Goal: Task Accomplishment & Management: Complete application form

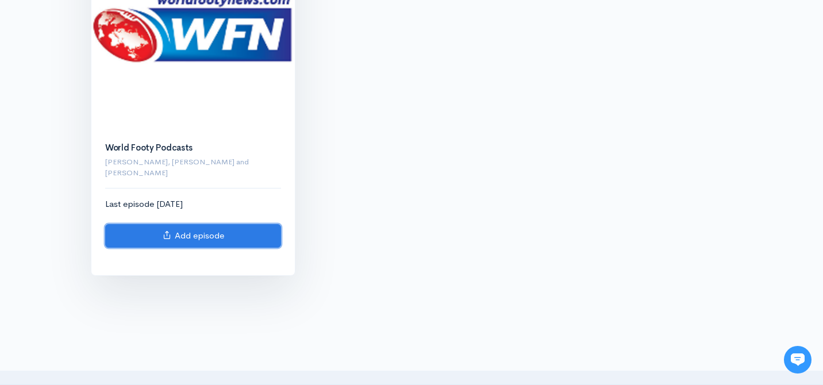
click at [182, 228] on link "Add episode" at bounding box center [193, 236] width 176 height 24
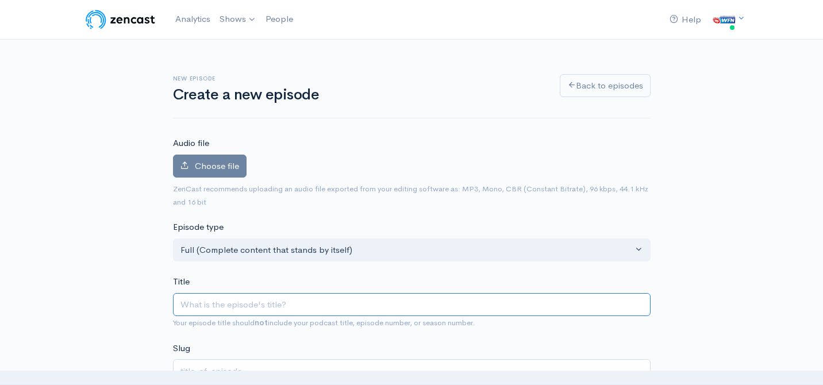
click at [237, 310] on input "Title" at bounding box center [412, 305] width 478 height 24
paste input "World Footy Team - Late [DATE] - [PERSON_NAME] and [PERSON_NAME] - Euro Cup Rev…"
type input "World Footy Team - Late [DATE] - [PERSON_NAME] and [PERSON_NAME] - Euro Cup Rev…"
type input "world-footy-team-late-july-2025-[PERSON_NAME]-and-[PERSON_NAME]-euro-cup-review"
drag, startPoint x: 291, startPoint y: 305, endPoint x: 259, endPoint y: 308, distance: 31.8
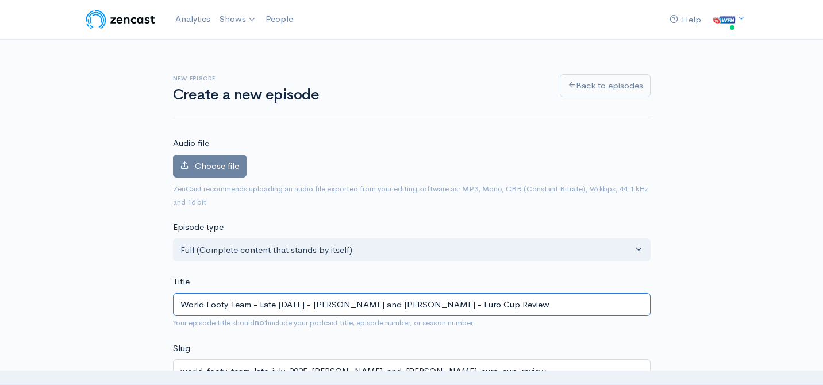
click at [259, 308] on input "World Footy Team - Late [DATE] - [PERSON_NAME] and [PERSON_NAME] - Euro Cup Rev…" at bounding box center [412, 305] width 478 height 24
click at [274, 307] on input "World Footy Team - Late [DATE] - [PERSON_NAME] and [PERSON_NAME] - Euro Cup Rev…" at bounding box center [412, 305] width 478 height 24
type input "World Footy Team - Lat July 2025 - Jay Treloar and Marie Keating - Euro Cup Rev…"
type input "world-footy-team-lat-july-2025-jay-treloar-and-marie-keating-euro-cup-review"
type input "World Footy Team - La July 2025 - Jay Treloar and Marie Keating - Euro Cup Revi…"
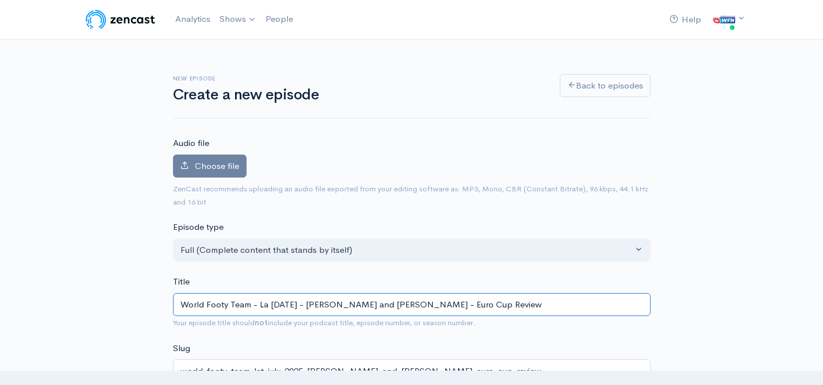
type input "world-footy-team-la-july-2025-jay-treloar-and-marie-keating-euro-cup-review"
type input "World Footy Team - L July 2025 - Jay Treloar and Marie Keating - Euro Cup Review"
type input "world-footy-team-l-july-2025-jay-treloar-and-marie-keating-euro-cup-review"
type input "World Footy Team - July 2025 - Jay Treloar and Marie Keating - Euro Cup Review"
type input "world-footy-team-july-2025-jay-treloar-and-marie-keating-euro-cup-review"
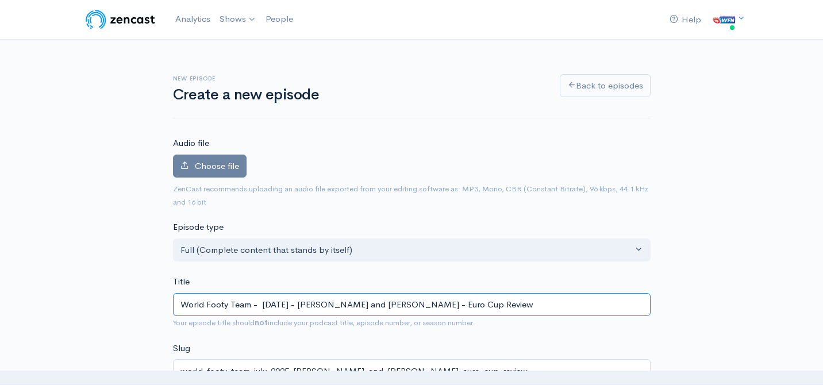
type input "World Footy Team - E July 2025 - Jay Treloar and Marie Keating - Euro Cup Review"
type input "world-footy-team-e-july-2025-jay-treloar-and-marie-keating-euro-cup-review"
type input "World Footy Team - Ea July 2025 - Jay Treloar and Marie Keating - Euro Cup Revi…"
type input "world-footy-team-ea-july-2025-jay-treloar-and-marie-keating-euro-cup-review"
type input "World Footy Team - Ear July 2025 - Jay Treloar and Marie Keating - Euro Cup Rev…"
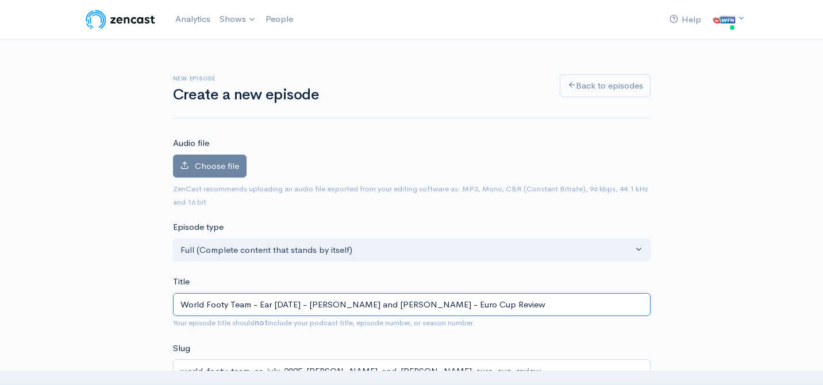
type input "world-footy-team-ear-july-2025-jay-treloar-and-marie-keating-euro-cup-review"
type input "World Footy Team - Earl July 2025 - Jay Treloar and Marie Keating - Euro Cup Re…"
type input "world-footy-team-earl-july-2025-jay-treloar-and-marie-keating-euro-cup-review"
type input "World Footy Team - Early July 2025 - Jay Treloar and Marie Keating - Euro Cup R…"
type input "world-footy-team-early-july-2025-jay-treloar-and-marie-keating-euro-cup-review"
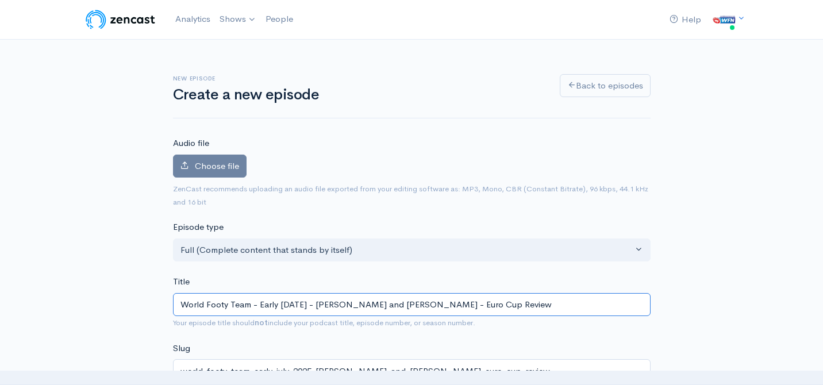
type input "World Footy Team - Early Jul 2025 - Jay Treloar and Marie Keating - Euro Cup Re…"
type input "world-footy-team-early-jul-2025-jay-treloar-and-marie-keating-euro-cup-review"
type input "World Footy Team - Early Ju 2025 - Jay Treloar and Marie Keating - Euro Cup Rev…"
type input "world-footy-team-early-ju-2025-jay-treloar-and-marie-keating-euro-cup-review"
type input "World Footy Team - Early J 2025 - Jay Treloar and Marie Keating - Euro Cup Revi…"
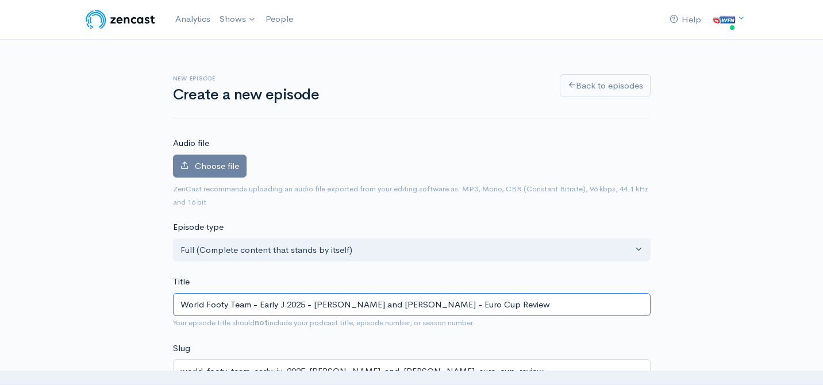
type input "world-footy-team-early-j-2025-jay-treloar-and-marie-keating-euro-cup-review"
type input "World Footy Team - Early 2025 - Jay Treloar and Marie Keating - Euro Cup Review"
type input "world-footy-team-early-2025-jay-treloar-and-marie-keating-euro-cup-review"
type input "World Footy Team - Early A 2025 - Jay Treloar and Marie Keating - Euro Cup Revi…"
type input "world-footy-team-early-a-2025-jay-treloar-and-marie-keating-euro-cup-review"
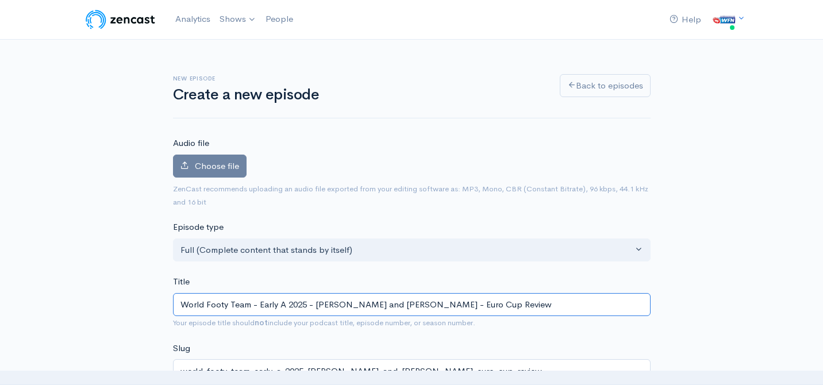
type input "World Footy Team - Early Au 2025 - Jay Treloar and Marie Keating - Euro Cup Rev…"
type input "world-footy-team-early-au-2025-jay-treloar-and-marie-keating-euro-cup-review"
type input "World Footy Team - Early Aug 2025 - Jay Treloar and Marie Keating - Euro Cup Re…"
type input "world-footy-team-early-aug-2025-jay-treloar-and-marie-keating-euro-cup-review"
type input "World Footy Team - Early Augu 2025 - Jay Treloar and Marie Keating - Euro Cup R…"
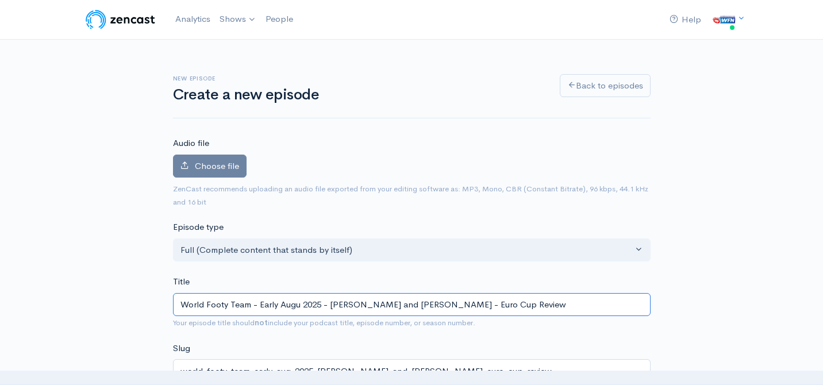
type input "world-footy-team-early-augu-2025-jay-treloar-and-marie-keating-euro-cup-review"
type input "World Footy Team - Early Augus 2025 - Jay Treloar and Marie Keating - Euro Cup …"
type input "world-footy-team-early-augus-2025-jay-treloar-and-marie-keating-euro-cup-review"
type input "World Footy Team - Early August 2025 - Jay Treloar and Marie Keating - Euro Cup…"
type input "world-footy-team-early-august-2025-jay-treloar-and-marie-keating-euro-cup-review"
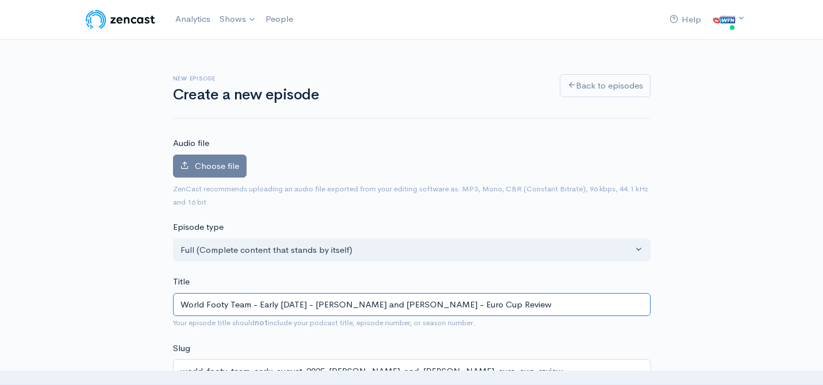
drag, startPoint x: 338, startPoint y: 304, endPoint x: 458, endPoint y: 306, distance: 120.2
click at [458, 306] on input "World Footy Team - Early August 2025 - Jay Treloar and Marie Keating - Euro Cup…" at bounding box center [412, 305] width 478 height 24
drag, startPoint x: 534, startPoint y: 301, endPoint x: 336, endPoint y: 304, distance: 197.8
click at [336, 304] on input "World Footy Team - Early August 2025 - Jay Treloar and Marie Keating - Euro Cup…" at bounding box center [412, 305] width 478 height 24
paste input "[PERSON_NAME] from AFLW_Ireland and AFLW Talent ID"
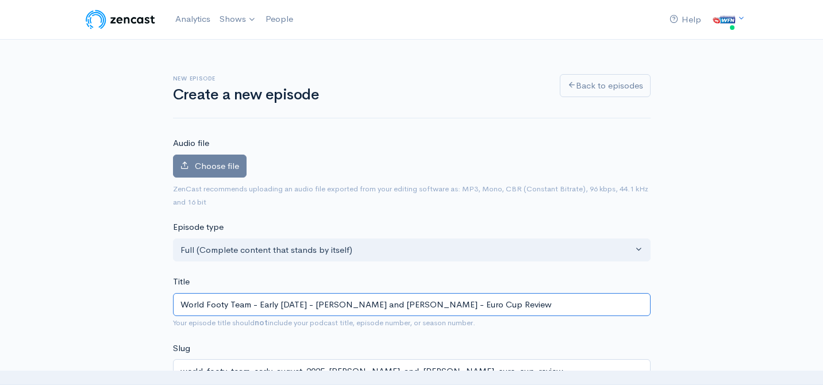
type input "World Footy Team - Early August 2025 - Mike Currane from AFLW_Ireland and AFLW …"
type input "world-footy-team-early-august-2025-mike-currane-from-aflwireland-and-aflw-talen…"
drag, startPoint x: 469, startPoint y: 305, endPoint x: 575, endPoint y: 298, distance: 106.0
click at [575, 298] on input "World Footy Team - Early August 2025 - Mike Currane from AFLW_Ireland and AFLW …" at bounding box center [412, 305] width 478 height 24
drag, startPoint x: 569, startPoint y: 307, endPoint x: 469, endPoint y: 306, distance: 99.5
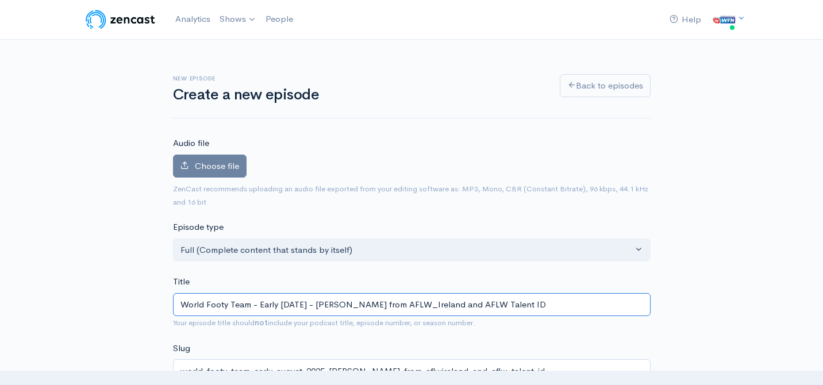
click at [469, 306] on input "World Footy Team - Early August 2025 - Mike Currane from AFLW_Ireland and AFLW …" at bounding box center [412, 305] width 478 height 24
type input "World Footy Team - Early August 2025 - Mike Currane from AFLW_Ireland"
type input "world-footy-team-early-august-2025-mike-currane-from-aflwireland"
type input "World Footy Team - Early August 2025 - Mike Currane from AFLW_Ireland P"
type input "world-footy-team-early-august-2025-mike-currane-from-aflwireland-p"
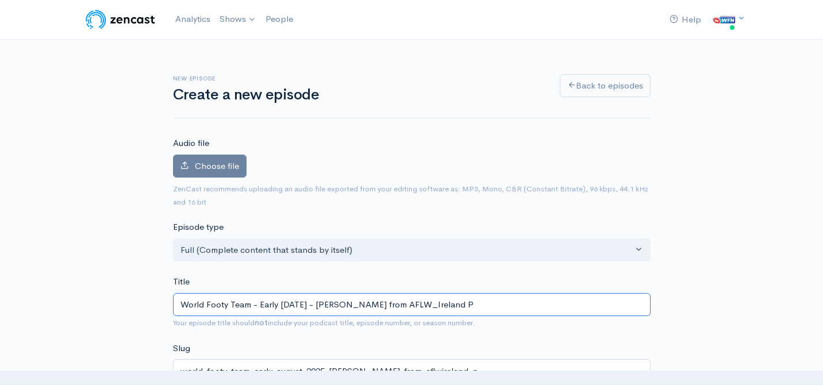
type input "World Footy Team - Early August 2025 - Mike Currane from AFLW_Ireland Pr"
type input "world-footy-team-early-august-2025-mike-currane-from-aflwireland-pr"
type input "World Footy Team - Early August 2025 - Mike Currane from AFLW_Ireland Pre"
type input "world-footy-team-early-august-2025-mike-currane-from-aflwireland-pre"
type input "World Footy Team - Early August 2025 - Mike Currane from AFLW_Ireland Prev"
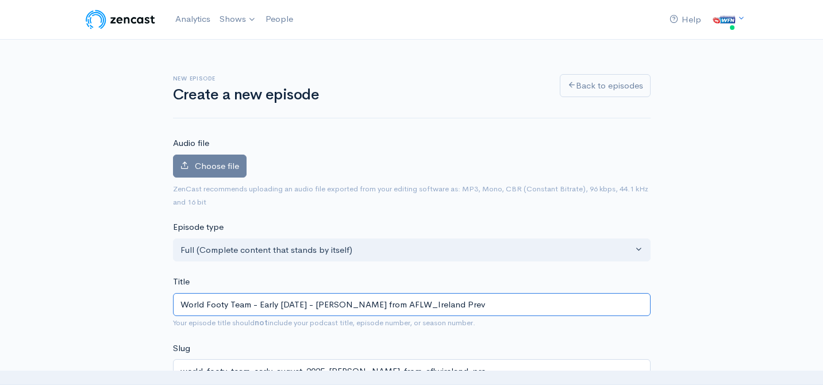
type input "world-footy-team-early-august-2025-mike-currane-from-aflwireland-prev"
type input "World Footy Team - Early August 2025 - Mike Currane from AFLW_Ireland Previ"
type input "world-footy-team-early-august-2025-mike-currane-from-aflwireland-previ"
type input "World Footy Team - Early August 2025 - Mike Currane from AFLW_Ireland Preview"
type input "world-footy-team-early-august-2025-mike-currane-from-aflwireland-preview"
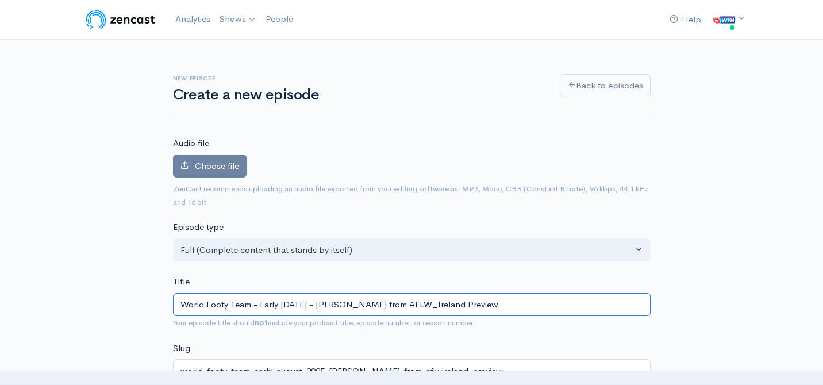
type input "World Footy Team - Early August 2025 - Mike Currane from AFLW_Ireland Previewi"
type input "world-footy-team-early-august-2025-mike-currane-from-aflwireland-previewi"
type input "World Footy Team - Early August 2025 - Mike Currane from AFLW_Ireland Previewing"
type input "world-footy-team-early-august-2025-mike-currane-from-aflwireland-previewing"
type input "World Footy Team - Early August 2025 - Mike Currane from AFLW_Ireland Previewin…"
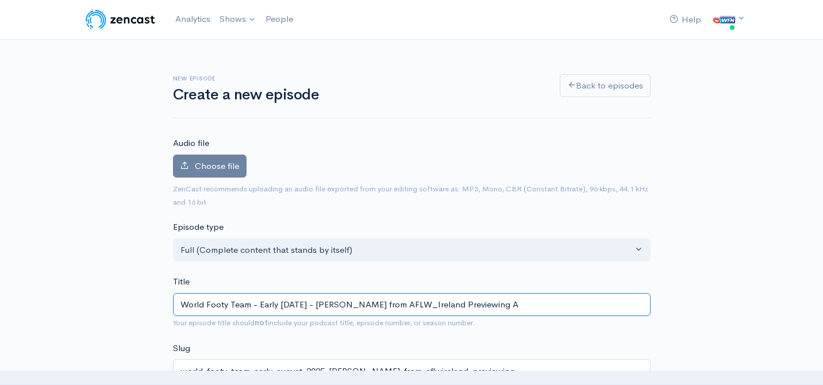
type input "world-footy-team-early-august-2025-mike-currane-from-aflwireland-previewing-a"
type input "World Footy Team - Early August 2025 - Mike Currane from AFLW_Ireland Previewin…"
type input "world-footy-team-early-august-2025-mike-currane-from-aflwireland-previewing-af"
type input "World Footy Team - Early August 2025 - Mike Currane from AFLW_Ireland Previewin…"
type input "world-footy-team-early-august-2025-mike-currane-from-aflwireland-previewing-afl"
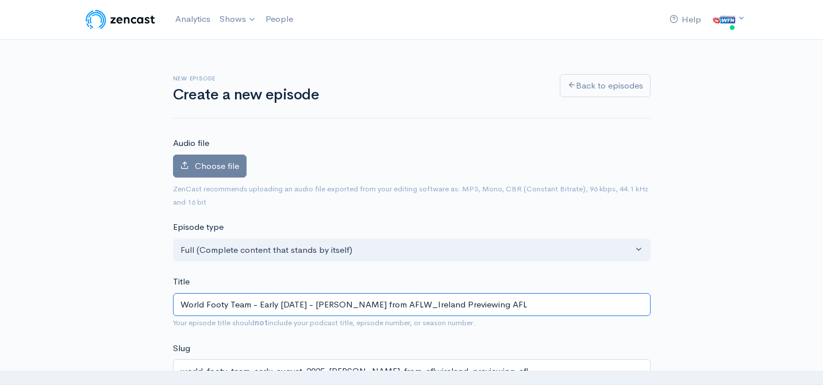
type input "World Footy Team - Early August 2025 - Mike Currane from AFLW_Ireland Previewin…"
type input "world-footy-team-early-august-2025-mike-currane-from-aflwireland-previewing-aflw"
drag, startPoint x: 392, startPoint y: 305, endPoint x: 466, endPoint y: 305, distance: 74.2
click at [466, 305] on input "World Footy Team - Early August 2025 - Mike Currane from AFLW_Ireland Previewin…" at bounding box center [412, 305] width 478 height 24
type input "World Footy Team - Early August 2025 - Mike Currane Previewing AFLW"
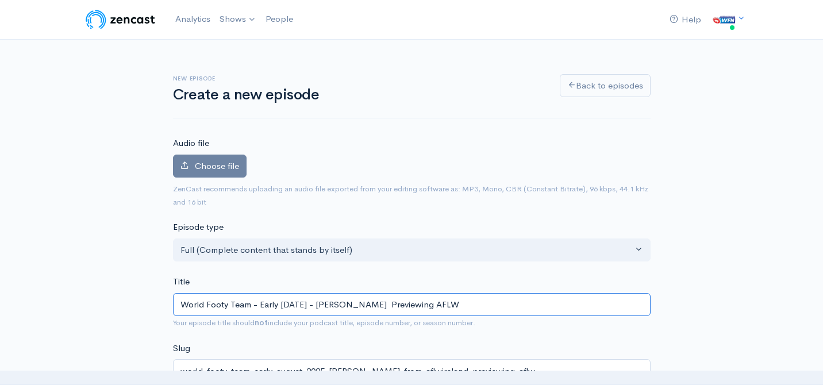
type input "world-footy-team-early-august-2025-mike-currane-previewing-aflw"
click at [473, 305] on input "World Footy Team - Early August 2025 - Mike Currane Previewing AFLW" at bounding box center [412, 305] width 478 height 24
type input "World Footy Team - Early August 2025 - Mike Currane Previewing AFLW f"
type input "world-footy-team-early-august-2025-mike-currane-previewing-aflw-f"
type input "World Footy Team - Early August 2025 - Mike Currane Previewing AFLW fro"
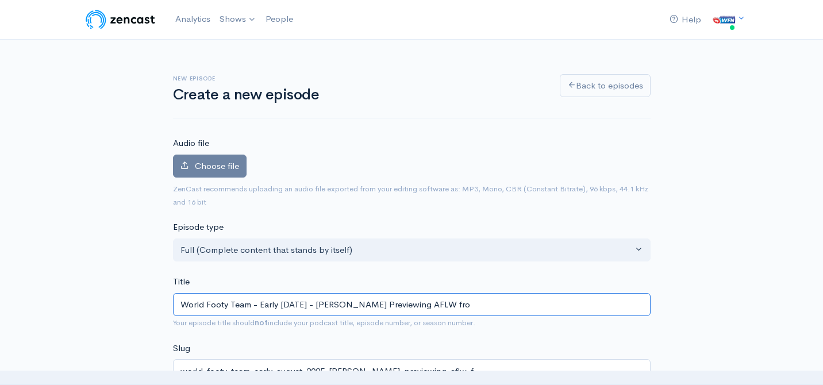
type input "world-footy-team-early-august-2025-mike-currane-previewing-aflw-fro"
type input "World Footy Team - Early August 2025 - Mike Currane Previewing AFLW from"
type input "world-footy-team-early-august-2025-mike-currane-previewing-aflw-from"
type input "World Footy Team - Early August 2025 - Mike Currane Previewing AFLW from a"
type input "world-footy-team-early-august-2025-mike-currane-previewing-aflw-from-a"
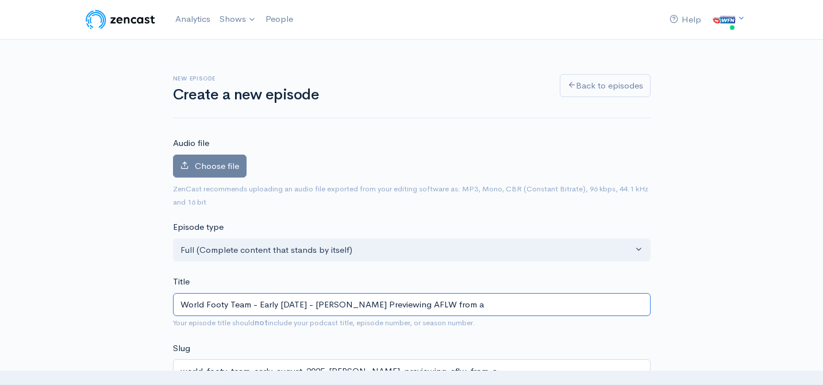
type input "World Footy Team - Early August 2025 - Mike Currane Previewing AFLW from an"
type input "world-footy-team-early-august-2025-mike-currane-previewing-aflw-from-an"
type input "World Footy Team - Early August 2025 - Mike Currane Previewing AFLW from an I"
type input "world-footy-team-early-august-2025-mike-currane-previewing-aflw-from-an-i"
type input "World Footy Team - Early August 2025 - Mike Currane Previewing AFLW from an In"
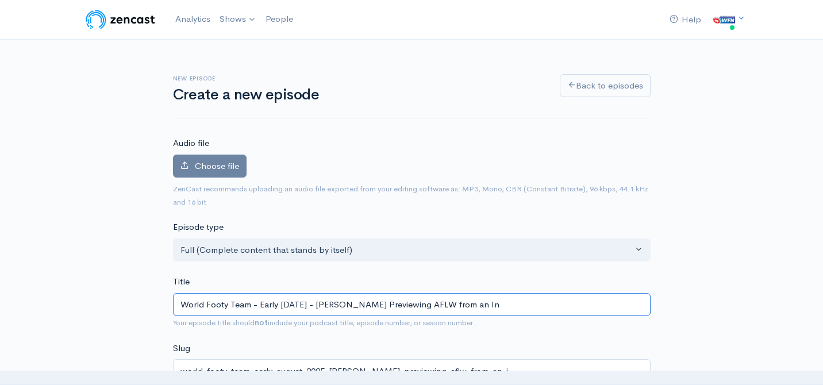
type input "world-footy-team-early-august-2025-mike-currane-previewing-aflw-from-an-in"
type input "World Footy Team - Early August 2025 - Mike Currane Previewing AFLW from an Int"
type input "world-footy-team-early-august-2025-mike-currane-previewing-aflw-from-an-int"
type input "World Footy Team - Early August 2025 - Mike Currane Previewing AFLW from an Inte"
type input "world-footy-team-early-august-2025-mike-currane-previewing-aflw-from-an-inte"
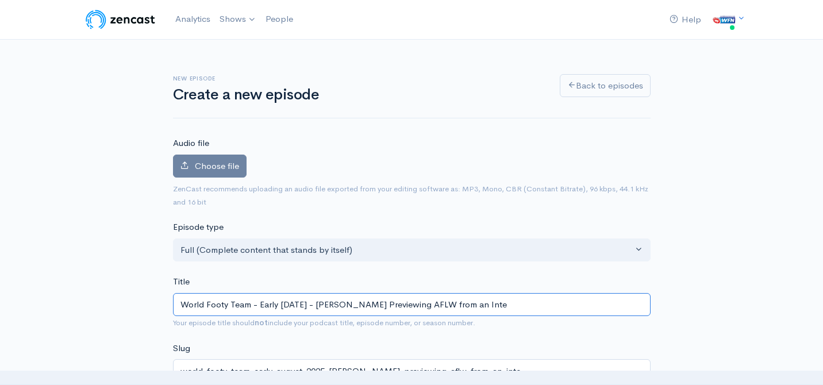
type input "World Footy Team - Early August 2025 - Mike Currane Previewing AFLW from an Int…"
type input "world-footy-team-early-august-2025-mike-currane-previewing-aflw-from-an-inter"
type input "World Footy Team - Early August 2025 - Mike Currane Previewing AFLW from an Int…"
type input "world-footy-team-early-august-2025-mike-currane-previewing-aflw-from-an-intern"
type input "World Footy Team - Early August 2025 - Mike Currane Previewing AFLW from an Int…"
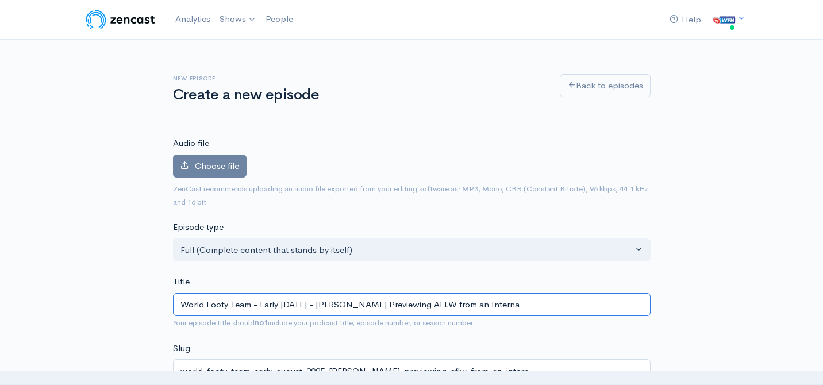
type input "world-footy-team-early-august-2025-mike-currane-previewing-aflw-from-an-interna"
type input "World Footy Team - Early August 2025 - Mike Currane Previewing AFLW from an Int…"
type input "world-footy-team-early-august-2025-mike-currane-previewing-aflw-from-an-internat"
type input "World Footy Team - Early August 2025 - Mike Currane Previewing AFLW from an Int…"
type input "world-footy-team-early-august-2025-mike-currane-previewing-aflw-from-an-interna…"
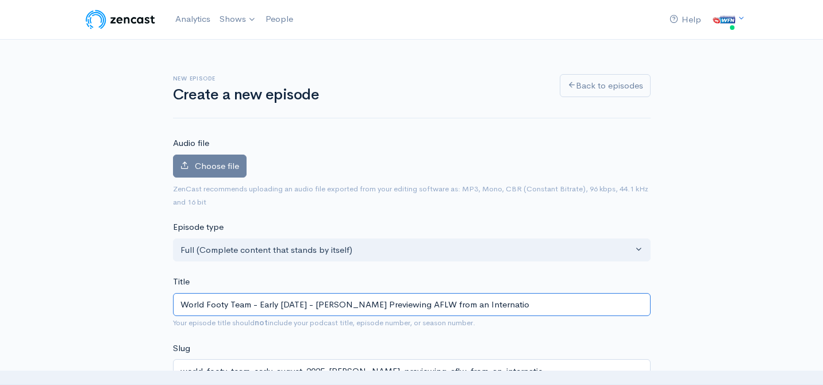
type input "World Footy Team - Early August 2025 - Mike Currane Previewing AFLW from an Int…"
type input "world-footy-team-early-august-2025-mike-currane-previewing-aflw-from-an-interna…"
type input "World Footy Team - Early August 2025 - Mike Currane Previewing AFLW from an Int…"
type input "world-footy-team-early-august-2025-mike-currane-previewing-aflw-from-an-interna…"
type input "World Footy Team - Early August 2025 - Mike Currane Previewing AFLW from an Int…"
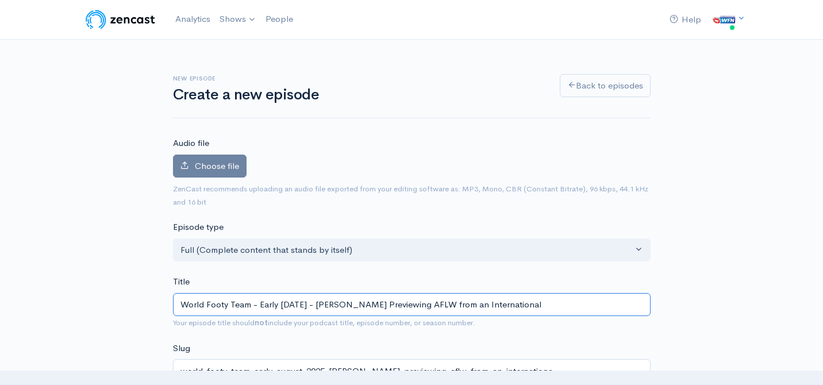
type input "world-footy-team-early-august-2025-mike-currane-previewing-aflw-from-an-interna…"
type input "World Footy Team - Early August 2025 - Mike Currane Previewing AFLW from an Int…"
type input "world-footy-team-early-august-2025-mike-currane-previewing-aflw-from-an-interna…"
type input "World Footy Team - Early August 2025 - Mike Currane Previewing AFLW from an Int…"
type input "world-footy-team-early-august-2025-mike-currane-previewing-aflw-from-an-interna…"
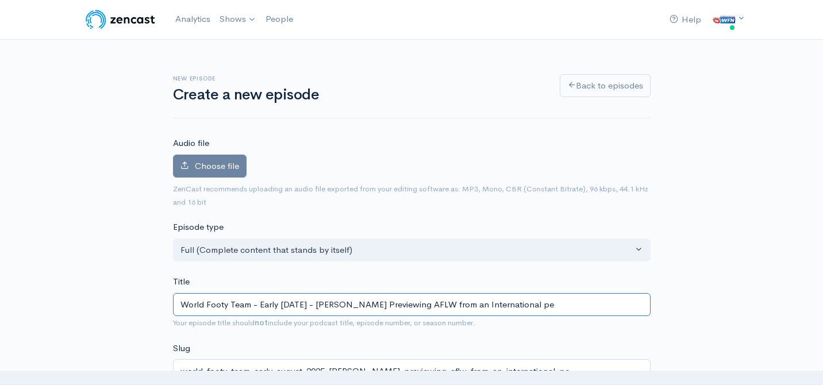
type input "World Footy Team - Early August 2025 - Mike Currane Previewing AFLW from an Int…"
type input "world-footy-team-early-august-2025-mike-currane-previewing-aflw-from-an-interna…"
type input "World Footy Team - Early August 2025 - Mike Currane Previewing AFLW from an Int…"
type input "world-footy-team-early-august-2025-mike-currane-previewing-aflw-from-an-interna…"
type input "World Footy Team - Early August 2025 - Mike Currane Previewing AFLW from an Int…"
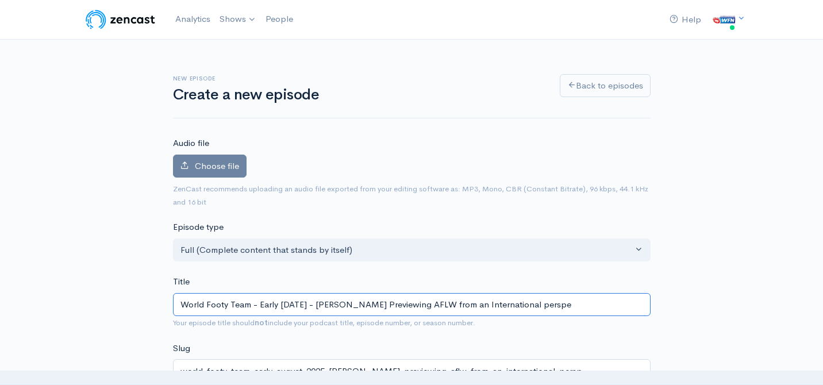
type input "world-footy-team-early-august-2025-mike-currane-previewing-aflw-from-an-interna…"
type input "World Footy Team - Early August 2025 - Mike Currane Previewing AFLW from an Int…"
type input "world-footy-team-early-august-2025-mike-currane-previewing-aflw-from-an-interna…"
type input "World Footy Team - Early August 2025 - Mike Currane Previewing AFLW from an Int…"
type input "world-footy-team-early-august-2025-mike-currane-previewing-aflw-from-an-interna…"
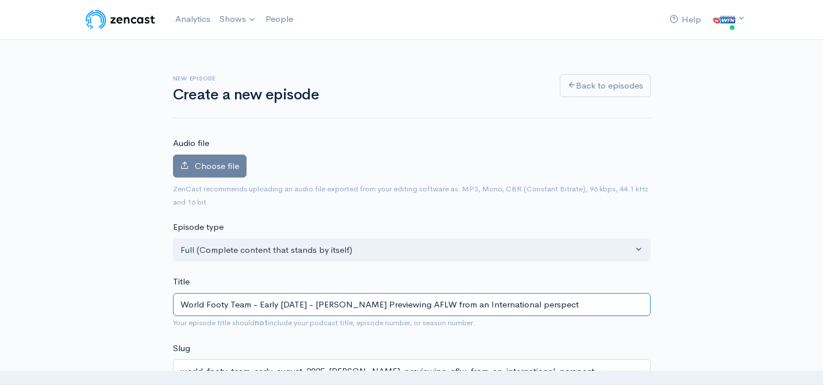
type input "World Footy Team - Early August 2025 - Mike Currane Previewing AFLW from an Int…"
type input "world-footy-team-early-august-2025-mike-currane-previewing-aflw-from-an-interna…"
type input "World Footy Team - Early August 2025 - Mike Currane Previewing AFLW from an Int…"
type input "world-footy-team-early-august-2025-mike-currane-previewing-aflw-from-an-interna…"
type input "World Footy Team - Early August 2025 - Mike Currane Previewing AFLW from an Int…"
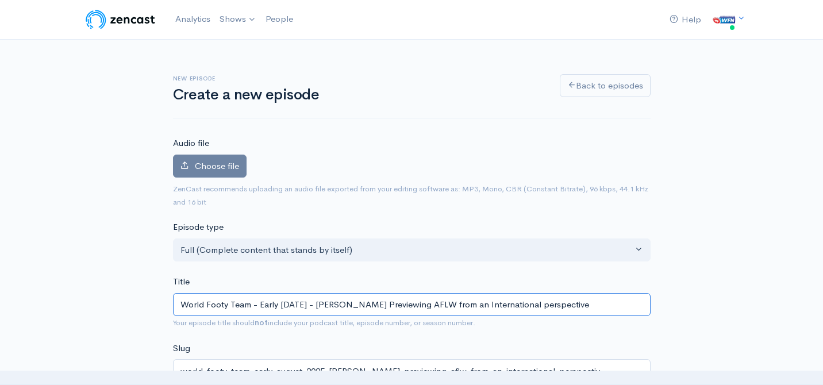
type input "world-footy-team-early-august-2025-mike-currane-previewing-aflw-from-an-interna…"
click at [616, 298] on input "World Footy Team - Early August 2025 - Mike Currane Previewing AFLW from an Int…" at bounding box center [412, 305] width 478 height 24
drag, startPoint x: 605, startPoint y: 304, endPoint x: 493, endPoint y: 307, distance: 112.2
click at [493, 307] on input "World Footy Team - Early August 2025 - Mike Currane Previewing AFLW from an Int…" at bounding box center [412, 305] width 478 height 24
drag, startPoint x: 615, startPoint y: 308, endPoint x: 493, endPoint y: 302, distance: 122.0
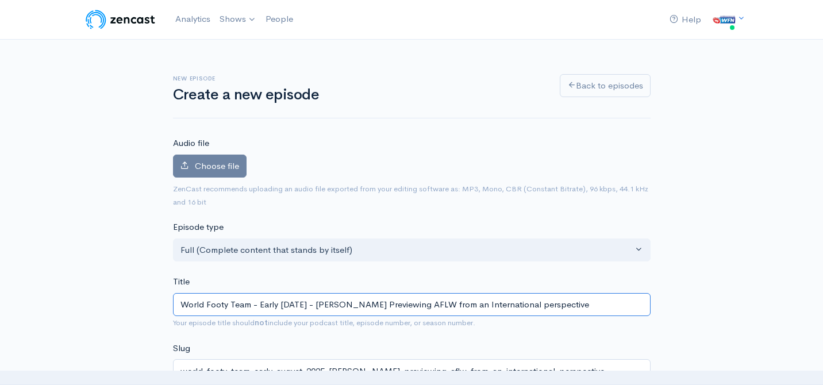
click at [493, 302] on input "World Footy Team - Early August 2025 - Mike Currane Previewing AFLW from an Int…" at bounding box center [412, 305] width 478 height 24
paste input "i"
type input "World Footy Team - Early [DATE] - [PERSON_NAME] Previewing AFLW from an interna…"
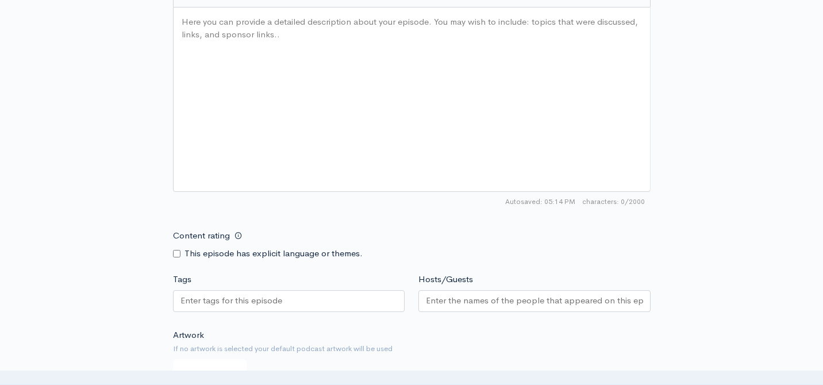
scroll to position [596, 0]
click at [263, 94] on div "Here you can provide a detailed description about your episode. You may wish to…" at bounding box center [426, 116] width 494 height 201
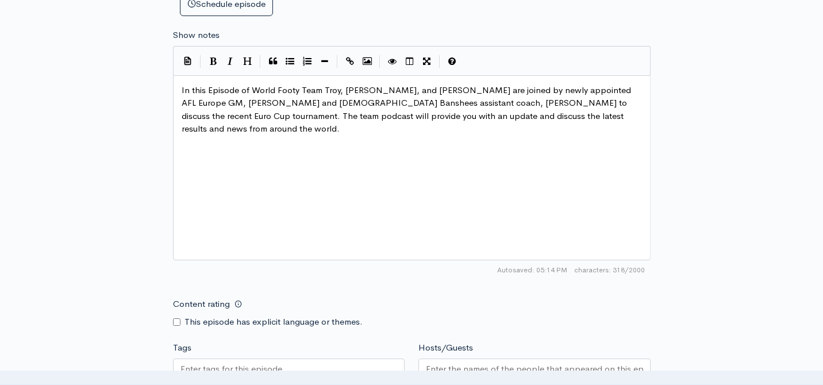
scroll to position [529, 0]
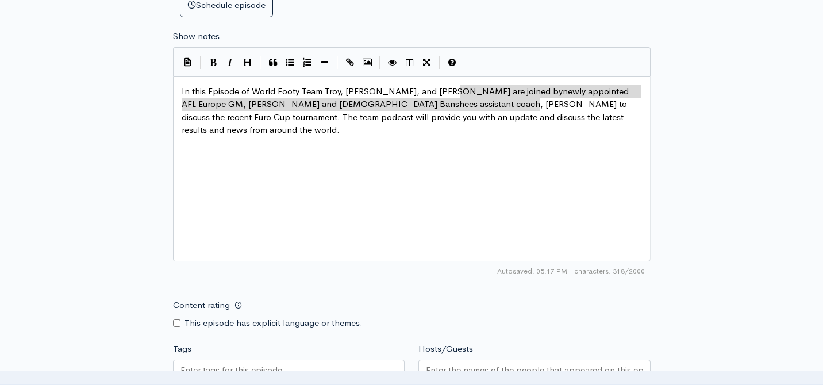
type textarea "newly appointed AFL Europe GM, Jay Treloar and Irish Banshees assistant coach, …"
drag, startPoint x: 460, startPoint y: 94, endPoint x: 544, endPoint y: 106, distance: 84.8
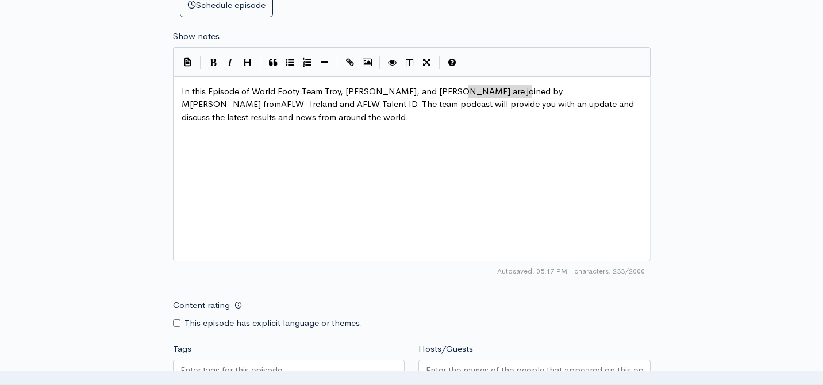
type textarea "Mike Currane from"
drag, startPoint x: 531, startPoint y: 93, endPoint x: 462, endPoint y: 94, distance: 69.0
type textarea "to preview the upconm"
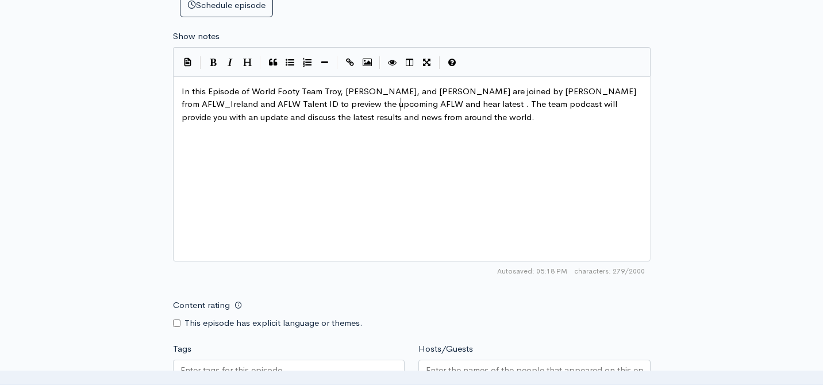
scroll to position [4, 105]
type textarea "ming AFLW and hear latest from an I"
type textarea "internation perspective"
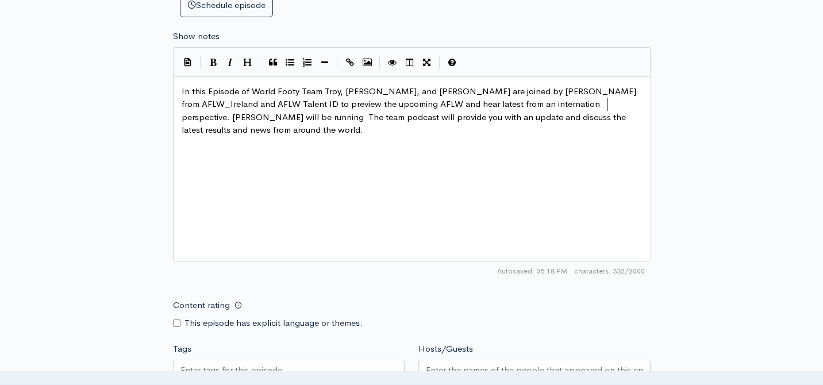
scroll to position [4, 82]
type textarea "Mike will be running regular s"
type textarea "updates incld"
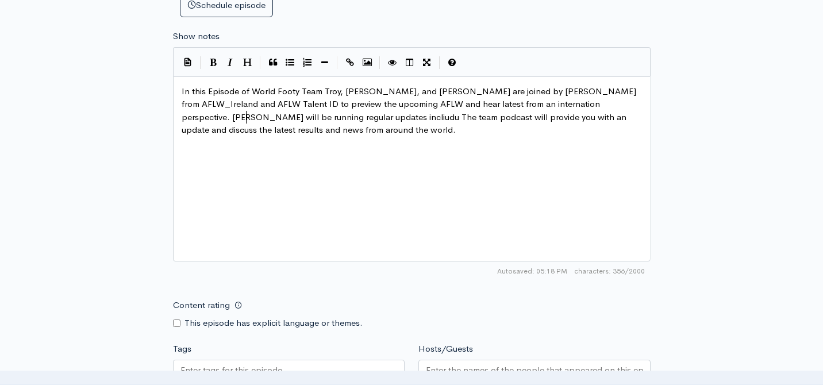
type textarea "iudubn"
type textarea "uding the Irish player of the year on the Team PO"
type textarea "io"
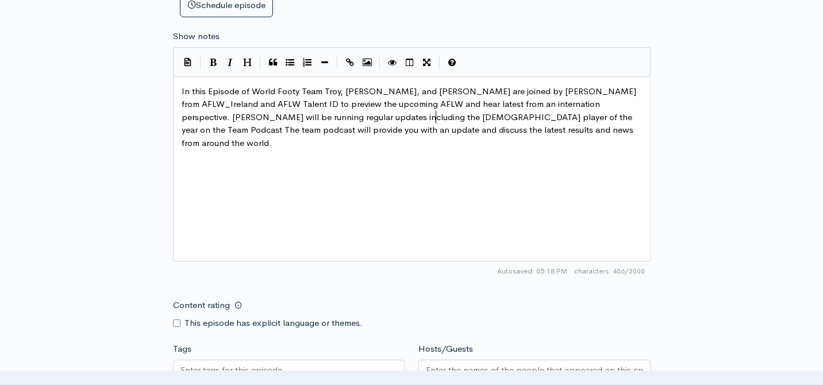
type textarea "odcast."
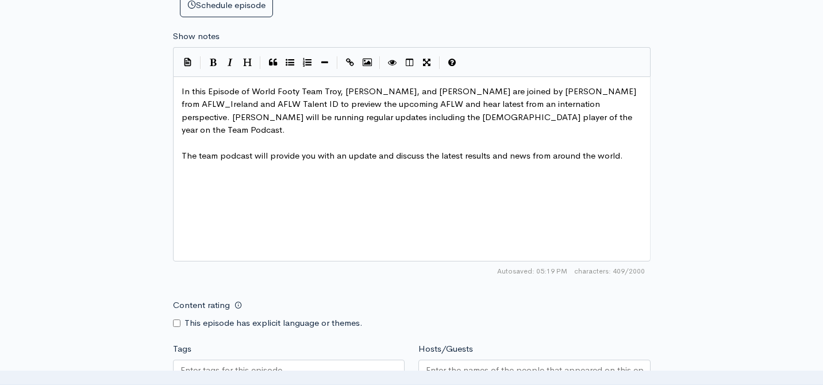
click at [463, 120] on pre "In this Episode of World Footy Team Troy, Greg, and Adam are joined by Mike Cur…" at bounding box center [411, 111] width 465 height 52
type textarea "Stay tunes"
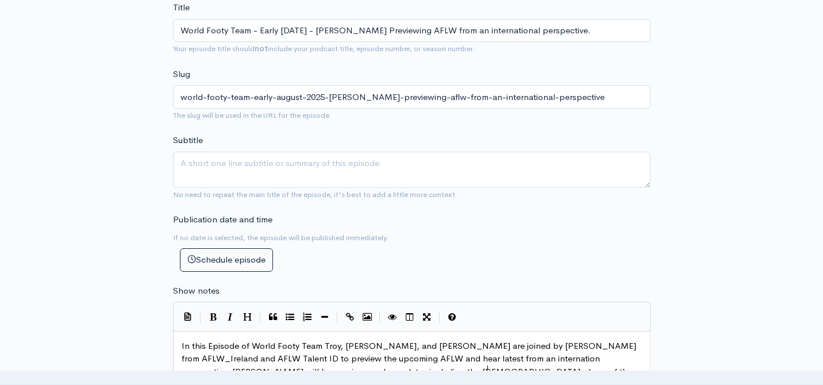
scroll to position [0, 0]
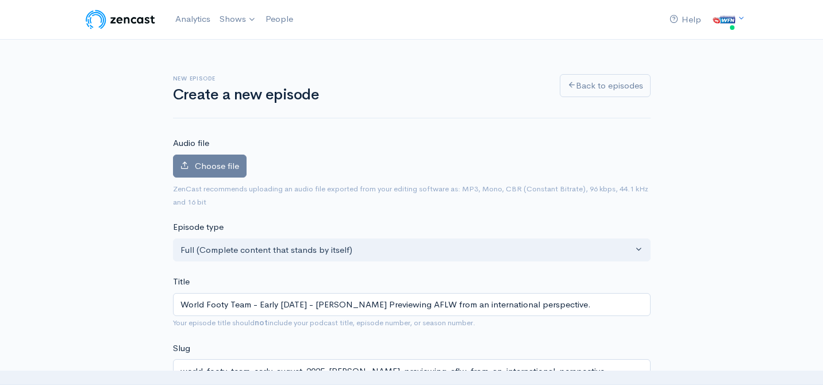
type textarea "d."
click at [200, 169] on span "Choose file" at bounding box center [217, 165] width 44 height 11
click at [0, 0] on input "Choose file" at bounding box center [0, 0] width 0 height 0
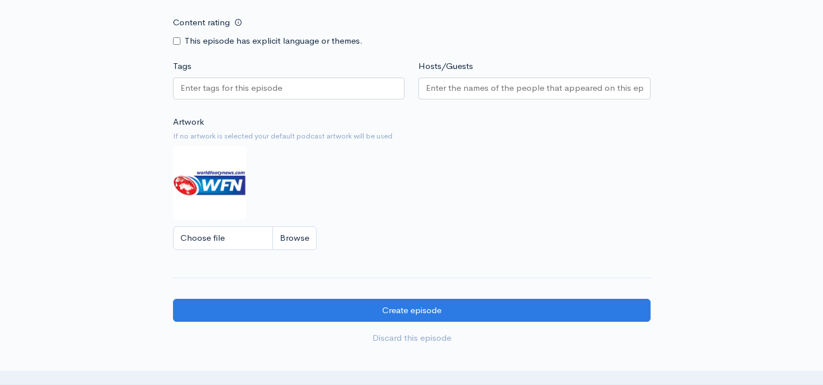
scroll to position [884, 0]
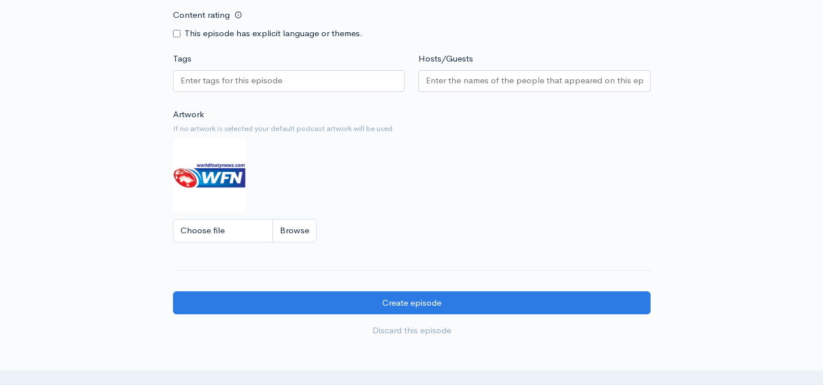
click at [482, 84] on input "Hosts/Guests" at bounding box center [534, 80] width 217 height 13
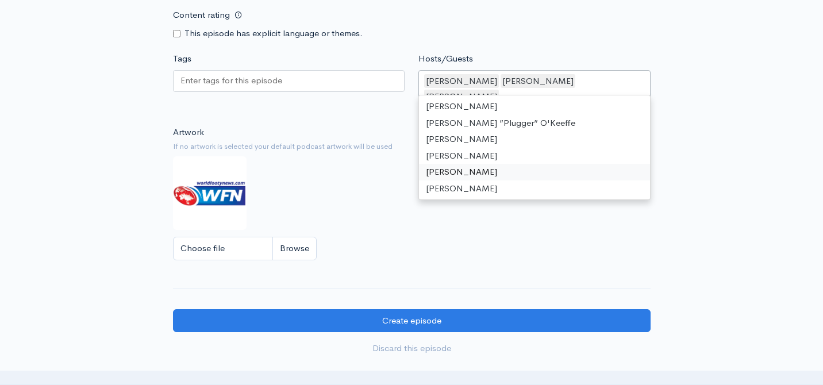
click at [243, 85] on input "Tags" at bounding box center [233, 80] width 104 height 13
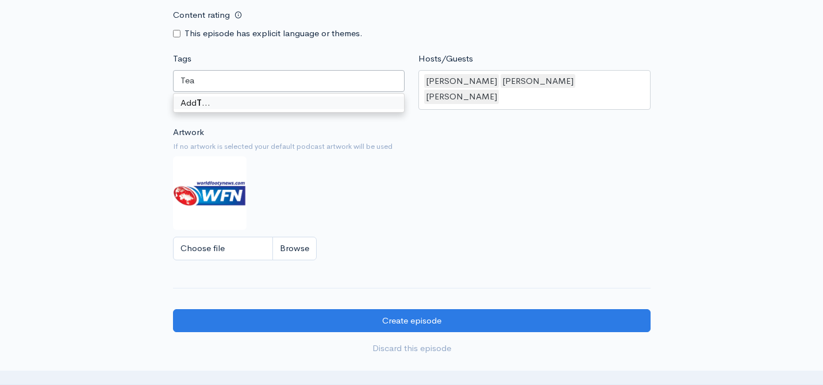
type input "Team"
click at [403, 186] on div "Artwork If no artwork is selected your default podcast artwork will be used Cho…" at bounding box center [412, 196] width 478 height 141
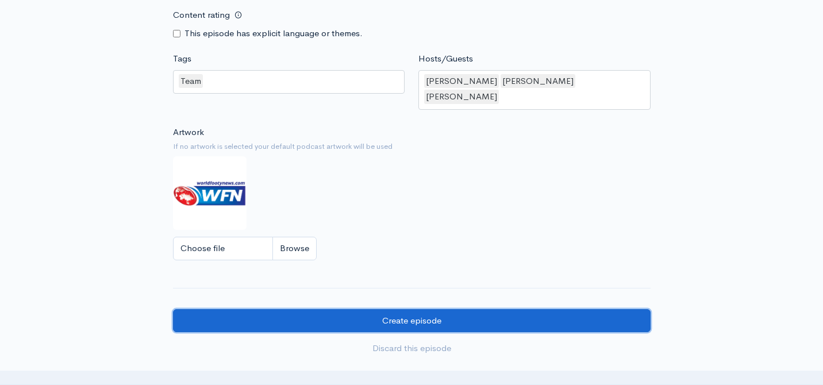
click at [433, 309] on input "Create episode" at bounding box center [412, 321] width 478 height 24
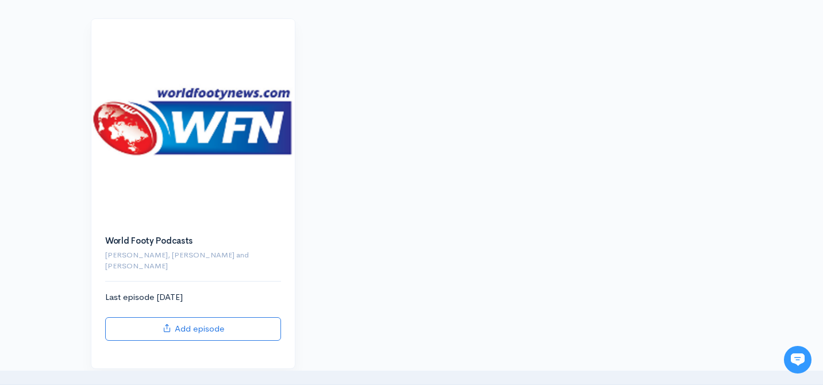
scroll to position [166, 0]
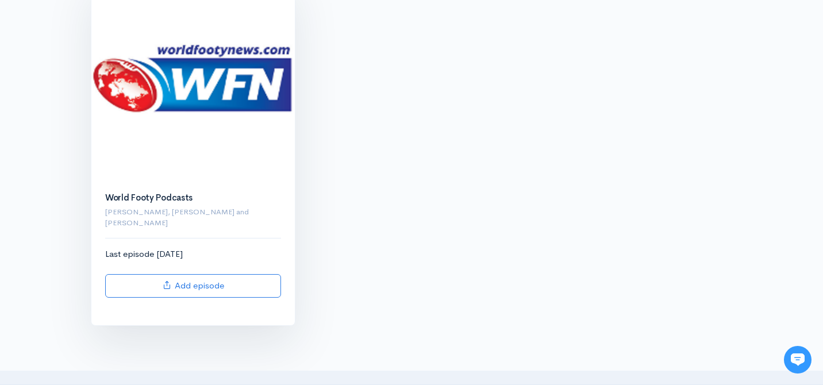
click at [185, 152] on img at bounding box center [193, 78] width 204 height 204
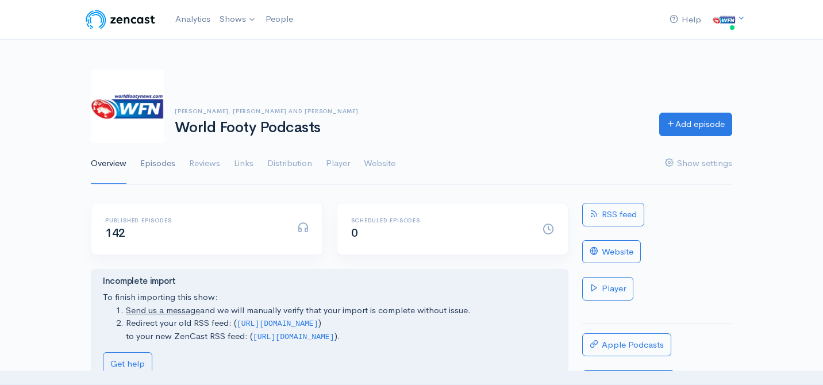
click at [160, 165] on link "Episodes" at bounding box center [157, 163] width 35 height 41
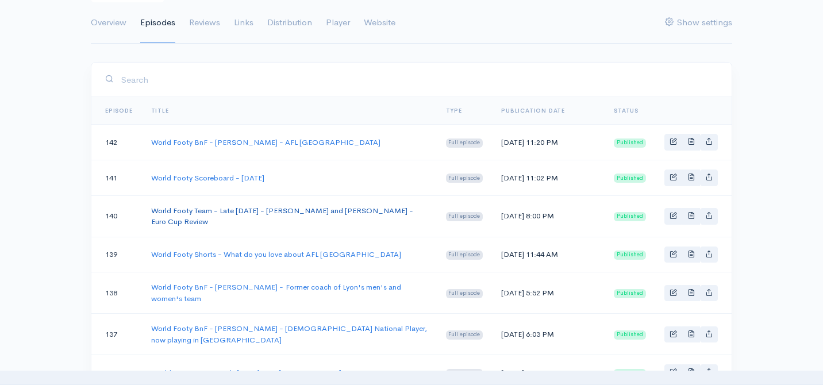
scroll to position [145, 0]
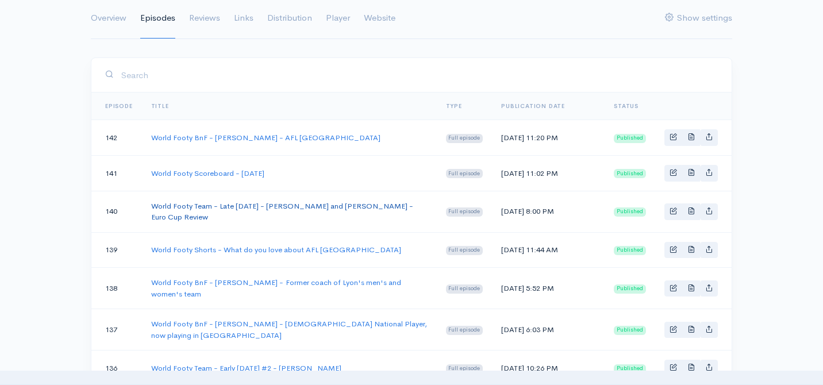
click at [220, 217] on link "World Footy Team - Late [DATE] - [PERSON_NAME] and [PERSON_NAME] - Euro Cup Rev…" at bounding box center [282, 211] width 262 height 21
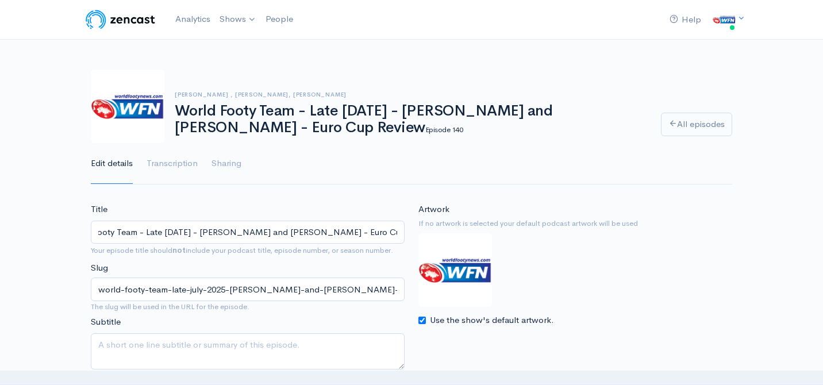
drag, startPoint x: 99, startPoint y: 232, endPoint x: 417, endPoint y: 245, distance: 317.7
click at [417, 245] on div "Title World Footy Team - Late [DATE] - [PERSON_NAME] and [PERSON_NAME] - Euro C…" at bounding box center [412, 296] width 656 height 187
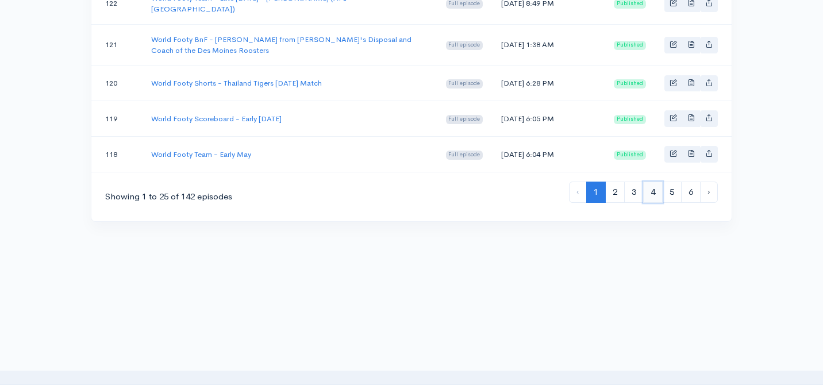
click at [652, 194] on link "4" at bounding box center [653, 192] width 20 height 21
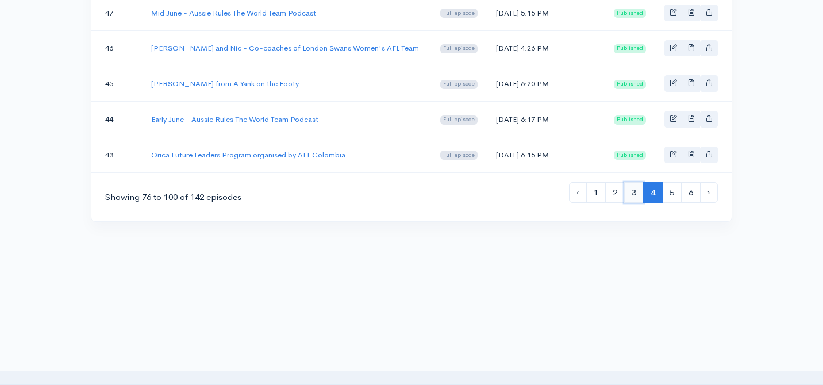
click at [629, 194] on link "3" at bounding box center [635, 192] width 20 height 21
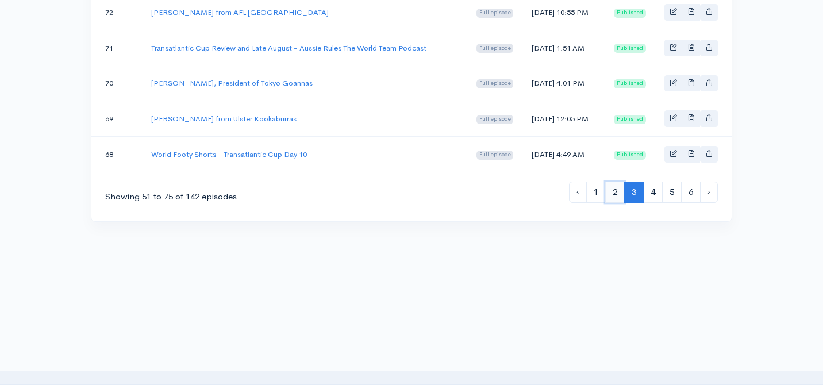
click at [614, 194] on link "2" at bounding box center [616, 192] width 20 height 21
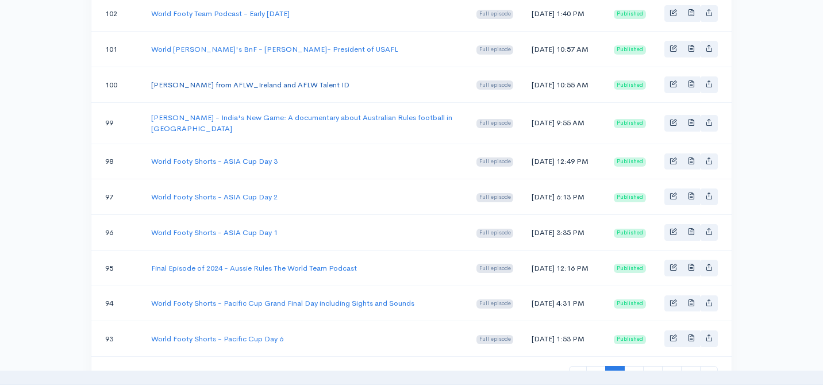
click at [246, 90] on link "[PERSON_NAME] from AFLW_Ireland and AFLW Talent ID" at bounding box center [250, 85] width 198 height 10
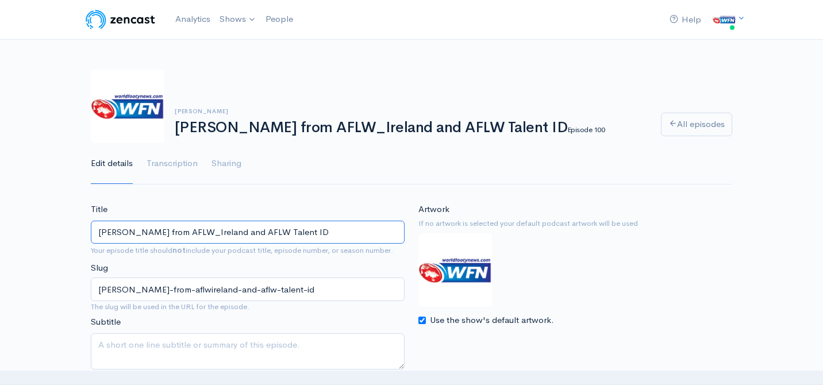
drag, startPoint x: 317, startPoint y: 232, endPoint x: 95, endPoint y: 233, distance: 222.6
click at [95, 233] on input "[PERSON_NAME] from AFLW_Ireland and AFLW Talent ID" at bounding box center [248, 233] width 314 height 24
click at [323, 230] on input "[PERSON_NAME] from AFLW_Ireland and AFLW Talent ID" at bounding box center [248, 233] width 314 height 24
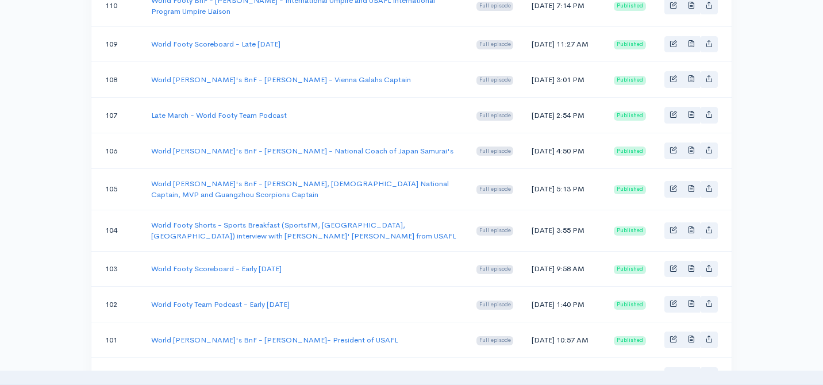
scroll to position [1087, 0]
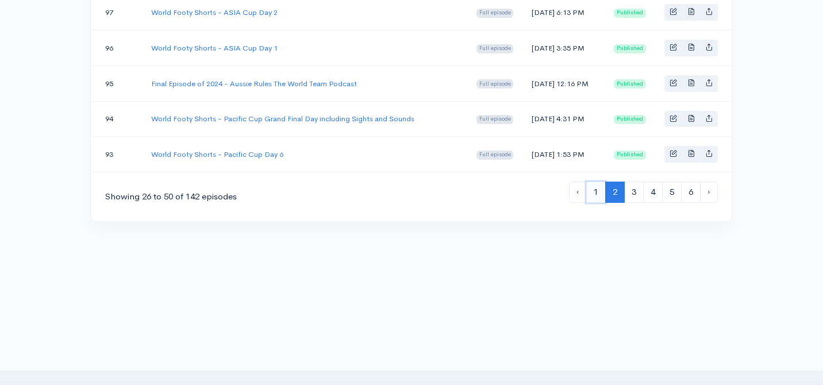
click at [592, 193] on link "1" at bounding box center [597, 192] width 20 height 21
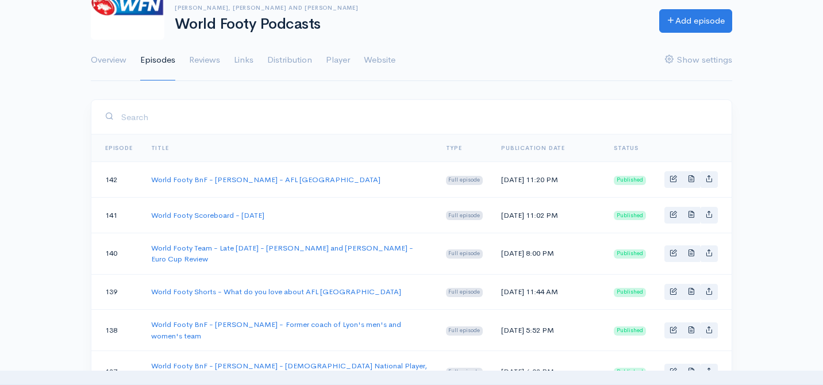
scroll to position [108, 0]
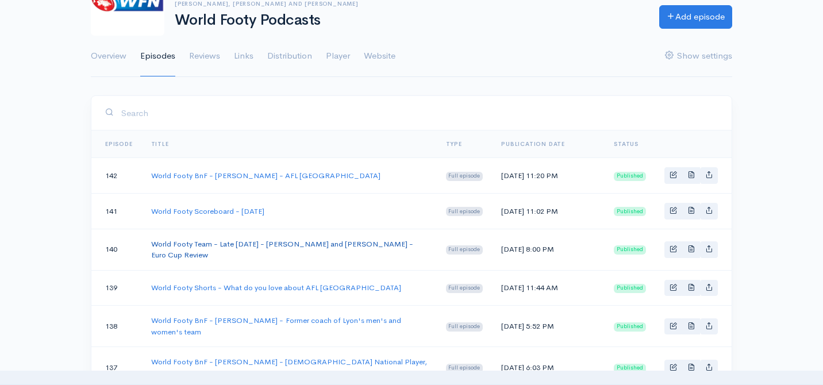
click at [194, 257] on link "World Footy Team - Late [DATE] - [PERSON_NAME] and [PERSON_NAME] - Euro Cup Rev…" at bounding box center [282, 249] width 262 height 21
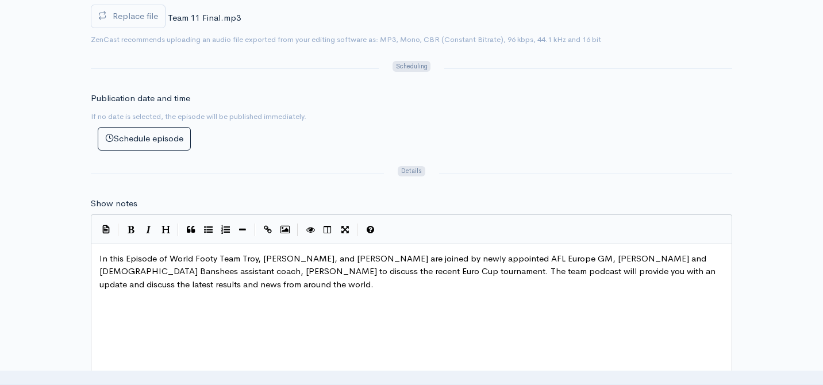
scroll to position [4, 0]
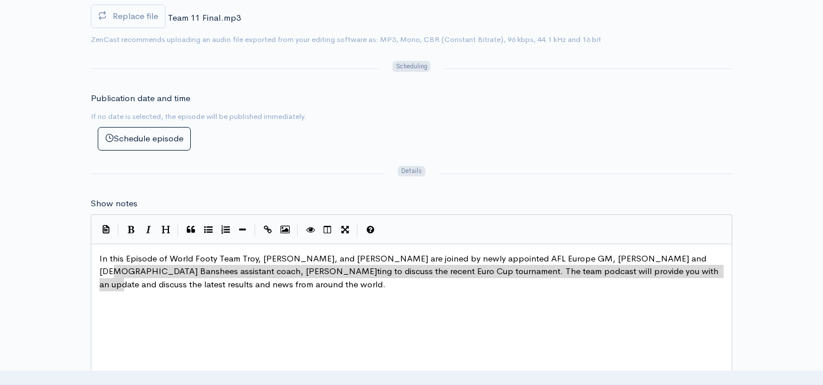
type textarea "In this Episode of World Footy Team Troy, [PERSON_NAME], and [PERSON_NAME] are …"
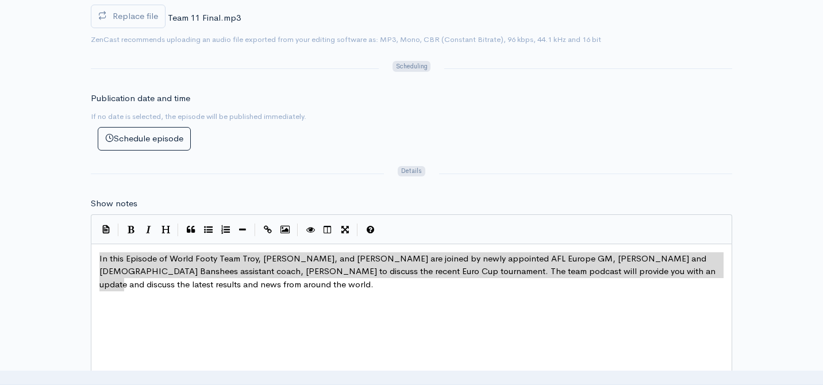
drag, startPoint x: 158, startPoint y: 284, endPoint x: 87, endPoint y: 253, distance: 77.0
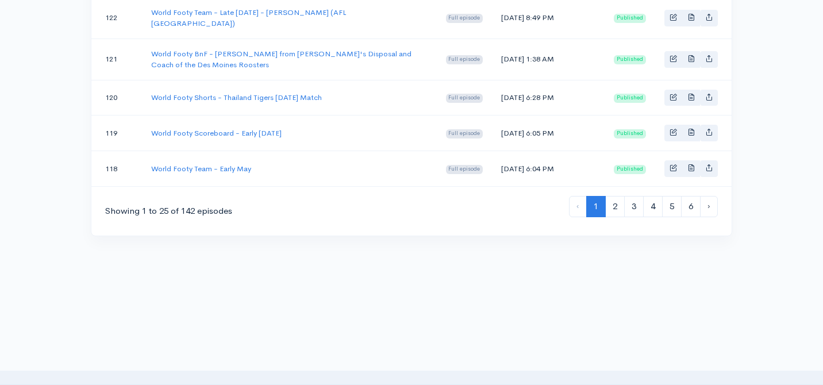
scroll to position [1069, 0]
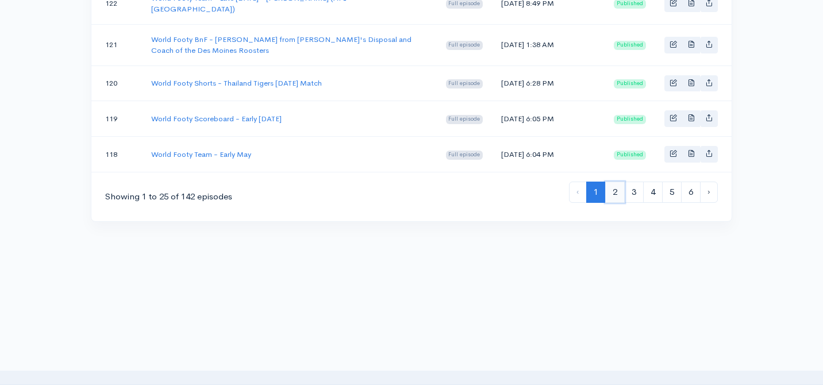
click at [618, 196] on link "2" at bounding box center [616, 192] width 20 height 21
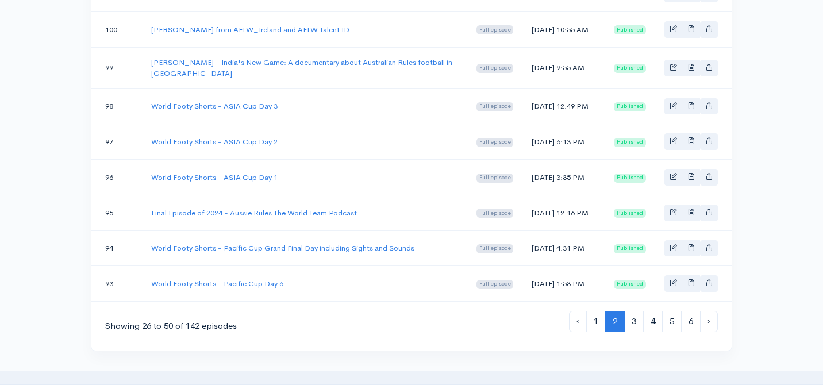
scroll to position [859, 0]
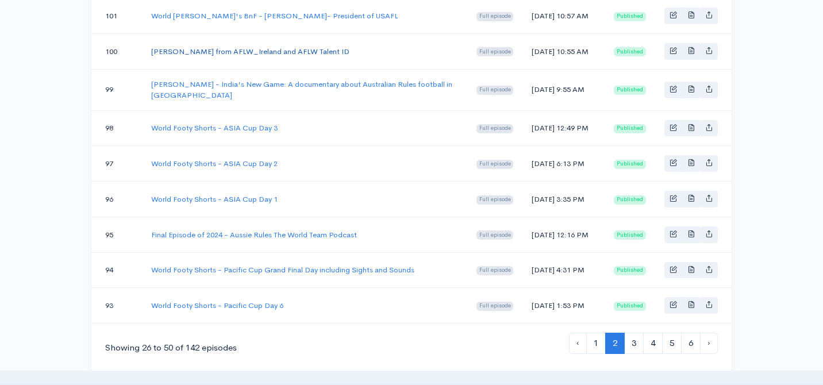
click at [224, 56] on link "[PERSON_NAME] from AFLW_Ireland and AFLW Talent ID" at bounding box center [250, 52] width 198 height 10
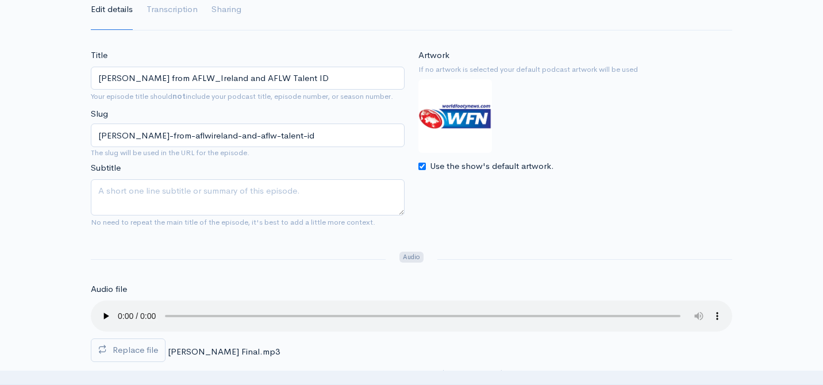
scroll to position [154, 0]
drag, startPoint x: 321, startPoint y: 75, endPoint x: 99, endPoint y: 72, distance: 221.4
click at [99, 72] on input "[PERSON_NAME] from AFLW_Ireland and AFLW Talent ID" at bounding box center [248, 79] width 314 height 24
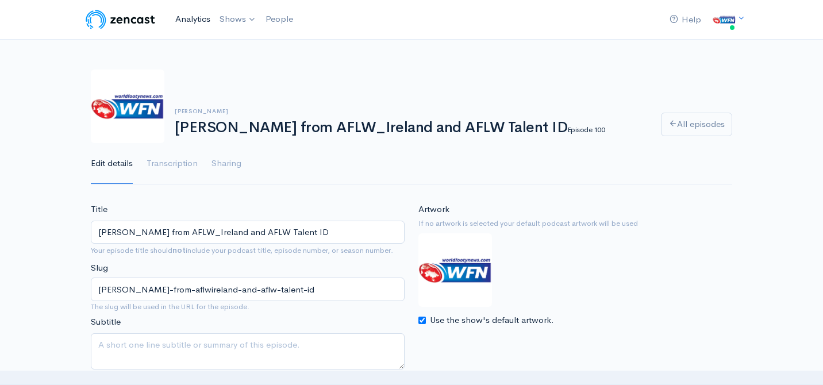
click at [192, 21] on link "Analytics" at bounding box center [193, 19] width 44 height 25
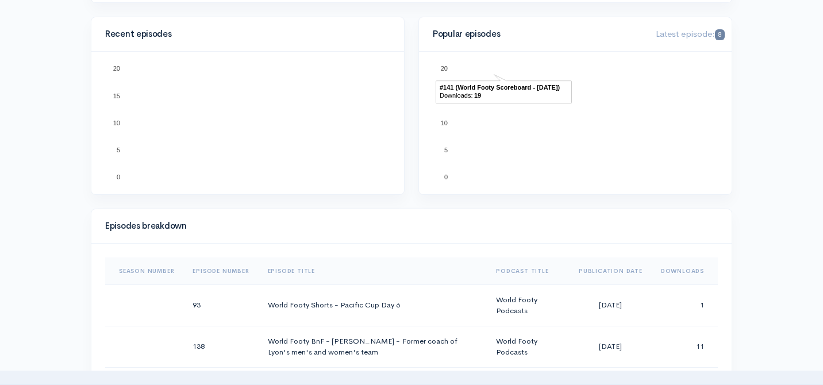
scroll to position [482, 0]
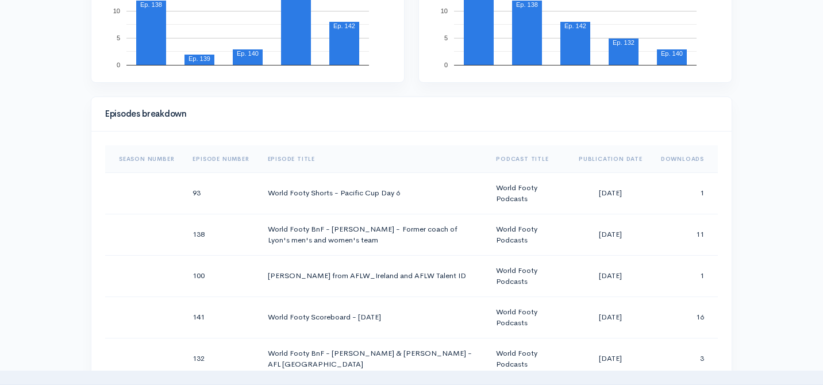
click at [678, 159] on th "Downloads" at bounding box center [685, 159] width 66 height 28
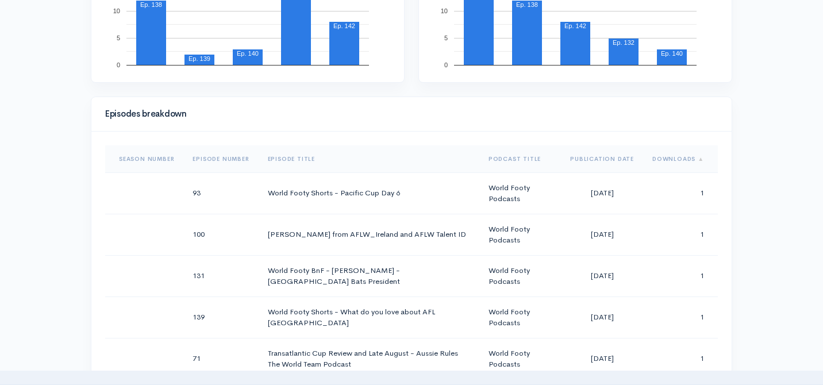
click at [678, 159] on th "Downloads" at bounding box center [680, 159] width 75 height 28
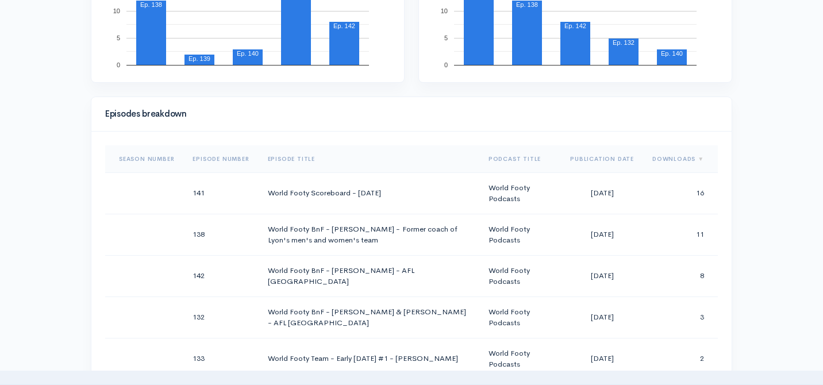
scroll to position [0, 0]
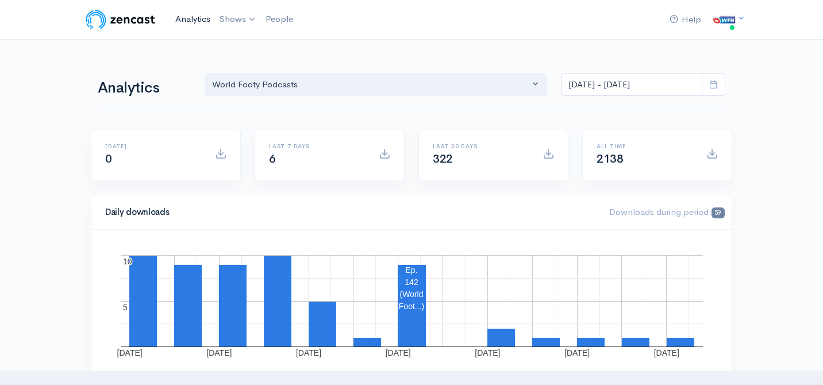
click at [190, 24] on link "Analytics" at bounding box center [193, 19] width 44 height 25
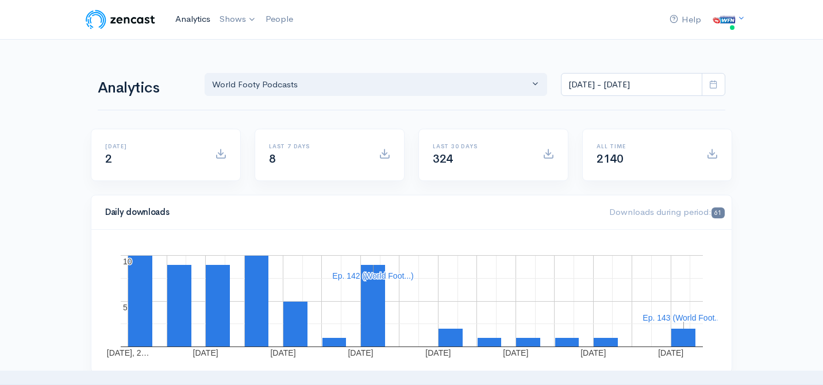
click at [192, 20] on link "Analytics" at bounding box center [193, 19] width 44 height 25
click at [194, 17] on link "Analytics" at bounding box center [193, 19] width 44 height 25
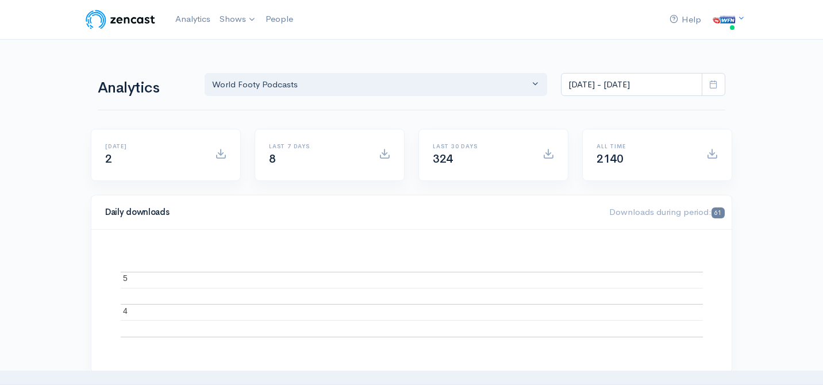
click at [130, 19] on img at bounding box center [120, 19] width 73 height 23
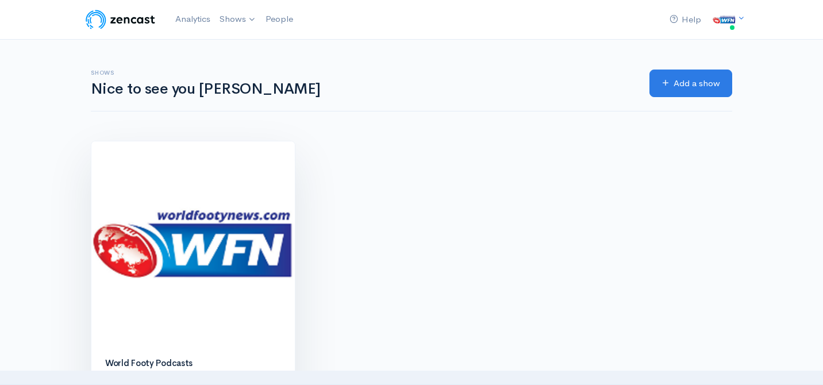
click at [243, 210] on img at bounding box center [193, 243] width 204 height 204
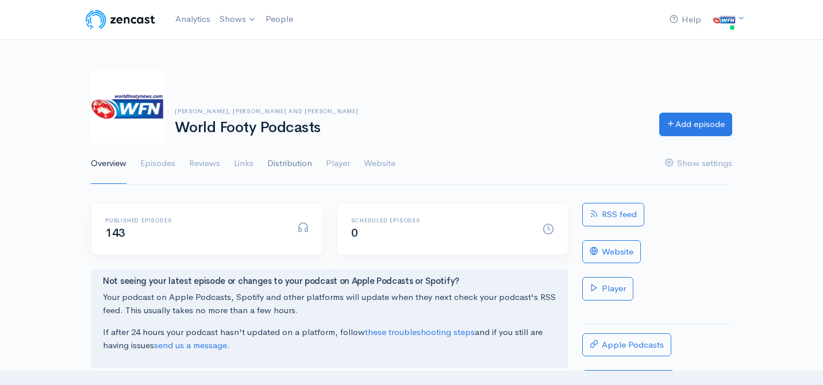
click at [301, 168] on link "Distribution" at bounding box center [289, 163] width 45 height 41
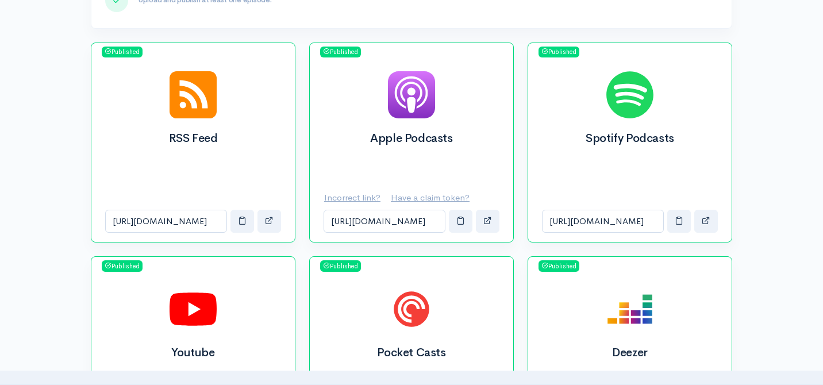
scroll to position [525, 0]
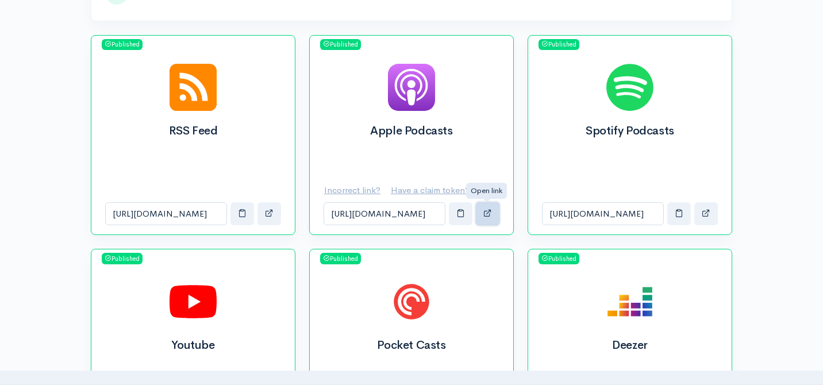
click at [489, 214] on span "button" at bounding box center [488, 213] width 9 height 9
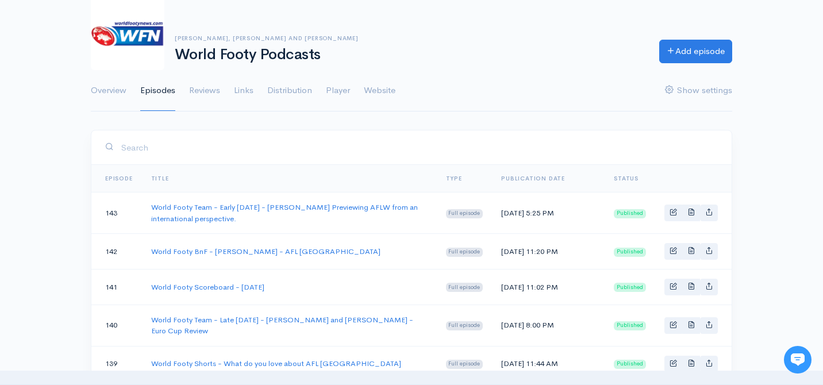
scroll to position [98, 0]
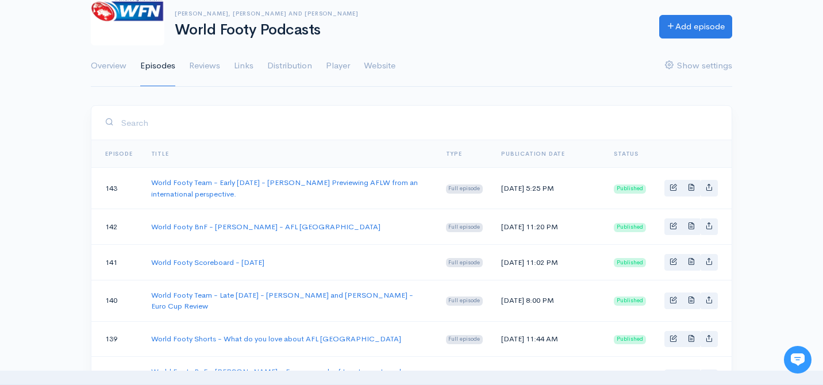
drag, startPoint x: 243, startPoint y: 197, endPoint x: 147, endPoint y: 182, distance: 96.5
click at [147, 182] on td "World Footy Team - Early [DATE] - [PERSON_NAME] Previewing AFLW from an interna…" at bounding box center [289, 188] width 295 height 41
copy link "World Footy Team - Early [DATE] - [PERSON_NAME] Previewing AFLW from an interna…"
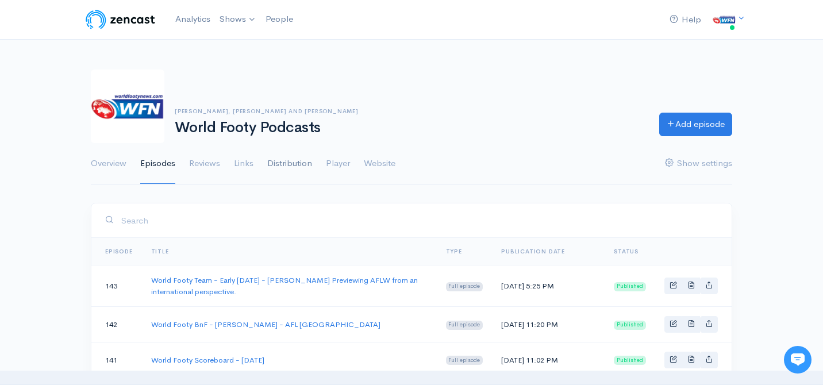
click at [280, 162] on link "Distribution" at bounding box center [289, 163] width 45 height 41
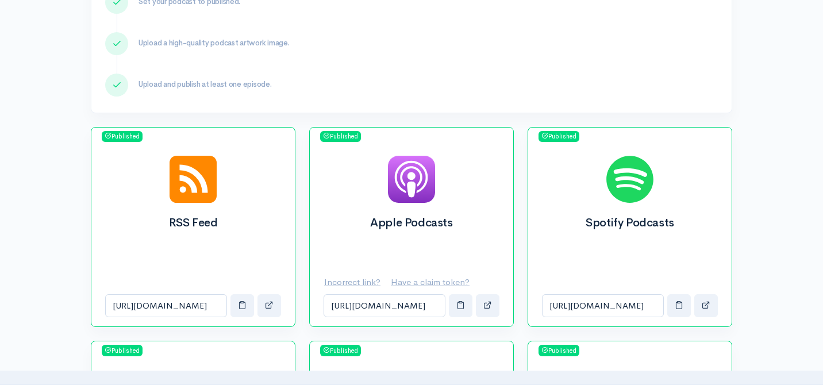
scroll to position [474, 0]
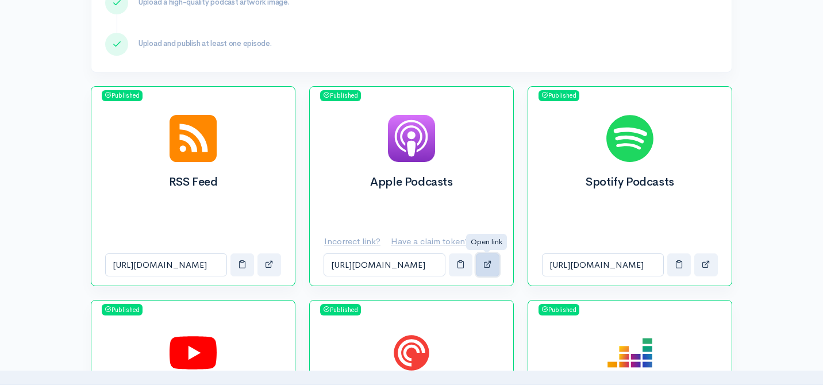
click at [491, 267] on span "button" at bounding box center [488, 264] width 9 height 9
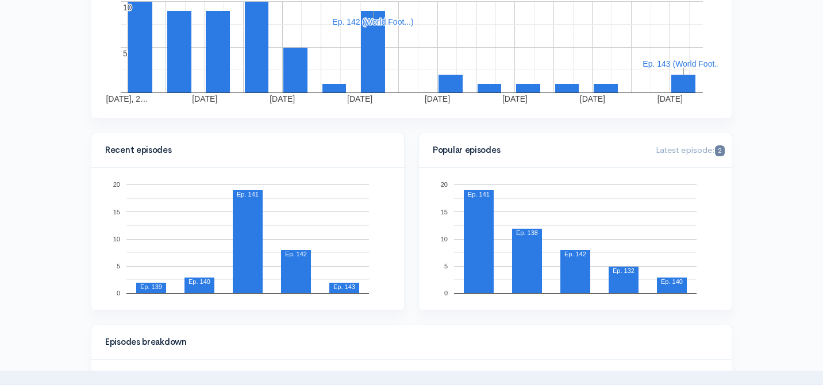
scroll to position [256, 0]
